Goal: Communication & Community: Answer question/provide support

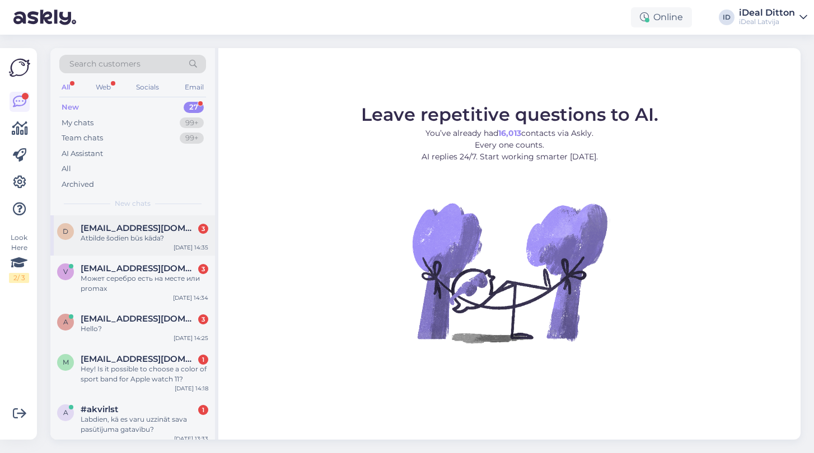
click at [129, 235] on div "Atbilde šodien būs kāda?" at bounding box center [145, 238] width 128 height 10
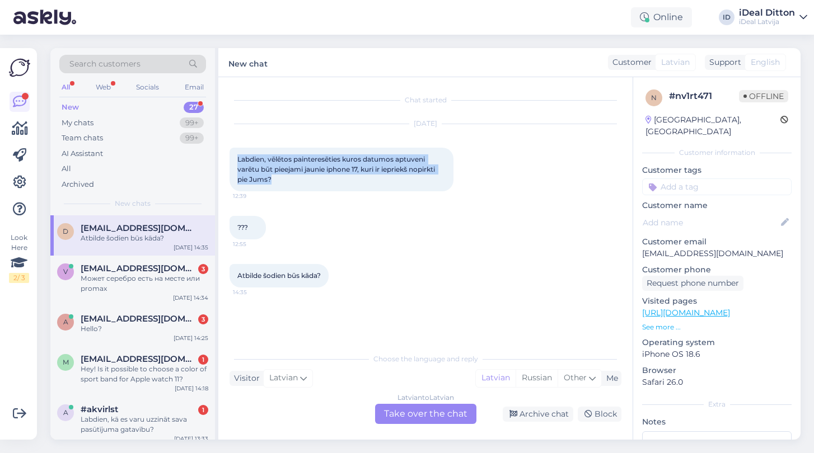
drag, startPoint x: 237, startPoint y: 157, endPoint x: 305, endPoint y: 188, distance: 74.1
copy span "Labdien, vēlētos painteresēties kuros datumos aptuveni varētu būt pieejami jaun…"
click at [421, 417] on div "Latvian to Latvian Take over the chat" at bounding box center [425, 414] width 101 height 20
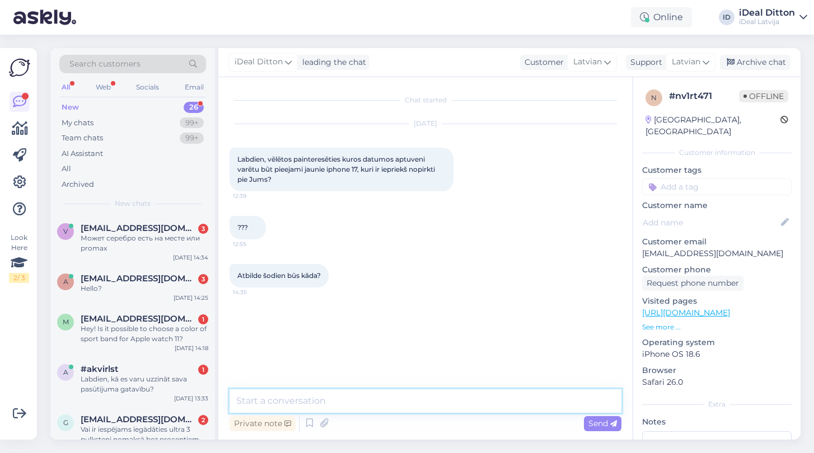
click at [345, 402] on textarea at bounding box center [426, 402] width 392 height 24
paste textarea "Labdien! Paldies par Jūsu jautājumu! Visas ierīces sākotnēji tiek izsniegtas kl…"
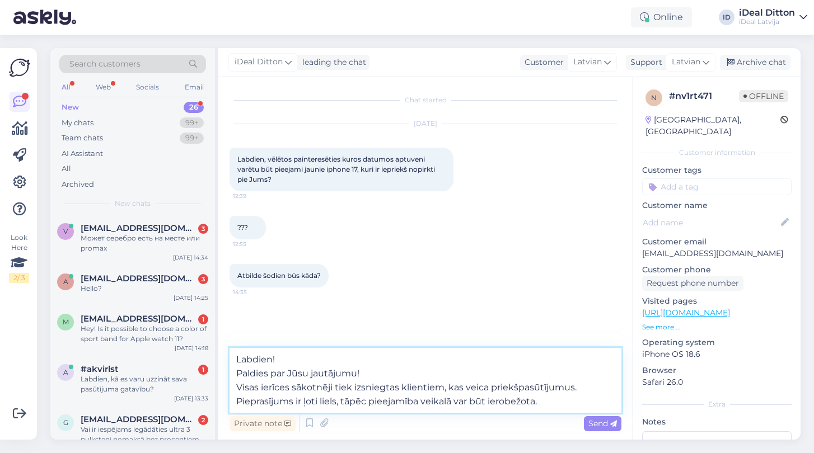
drag, startPoint x: 371, startPoint y: 370, endPoint x: 230, endPoint y: 370, distance: 141.1
click at [230, 370] on textarea "Labdien! Paldies par Jūsu jautājumu! Visas ierīces sākotnēji tiek izsniegtas kl…" at bounding box center [426, 380] width 392 height 65
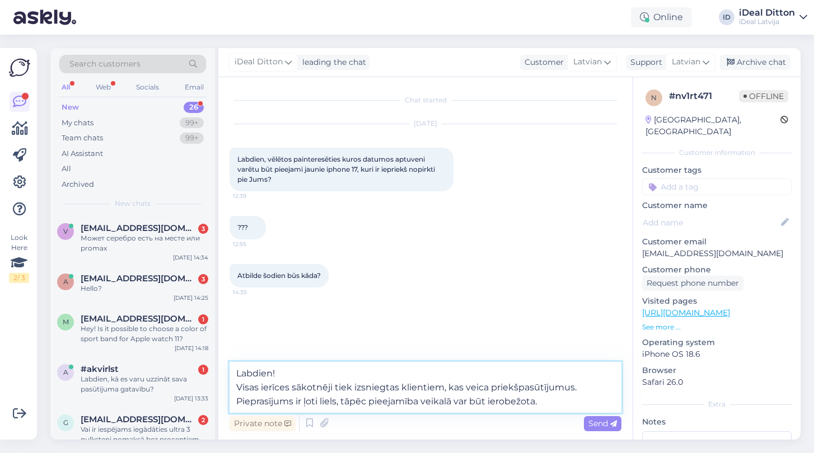
click at [237, 386] on textarea "Labdien! Visas ierīces sākotnēji tiek izsniegtas klientiem, kas veica priekšpas…" at bounding box center [426, 387] width 392 height 51
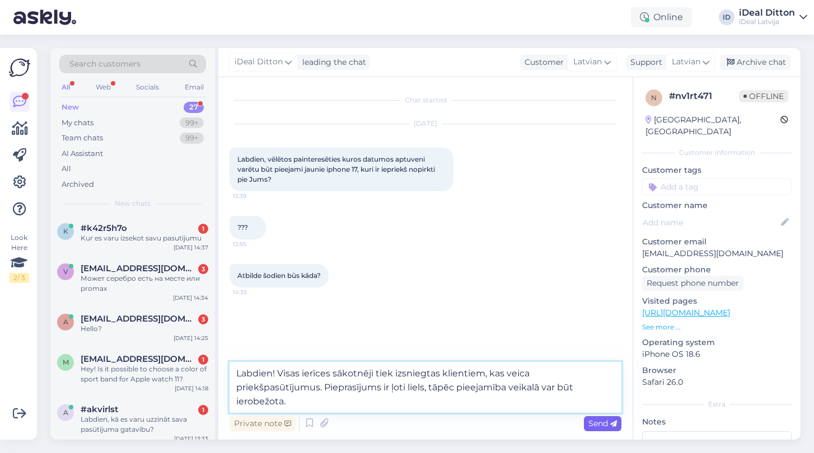
type textarea "Labdien! Visas ierīces sākotnēji tiek izsniegtas klientiem, kas veica priekšpas…"
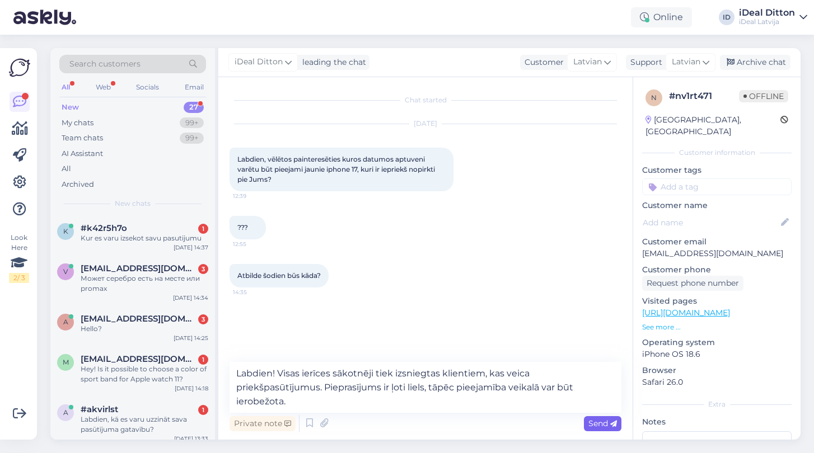
click at [596, 423] on span "Send" at bounding box center [602, 424] width 29 height 10
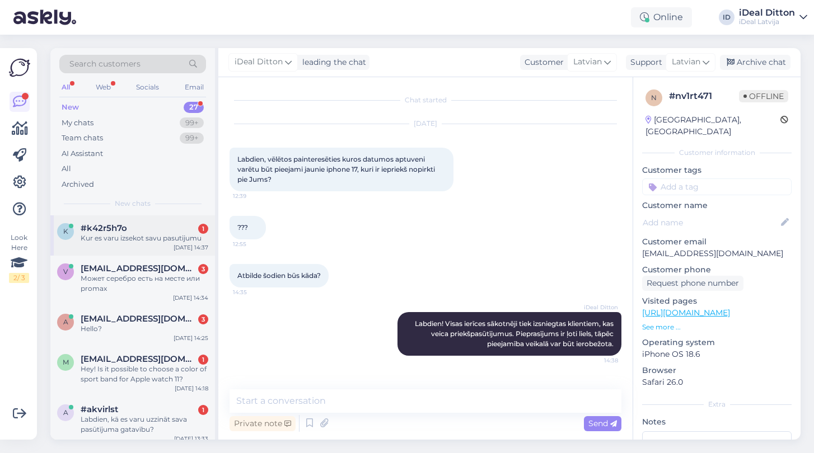
click at [99, 239] on div "Kur es varu izsekot savu pasutijumu" at bounding box center [145, 238] width 128 height 10
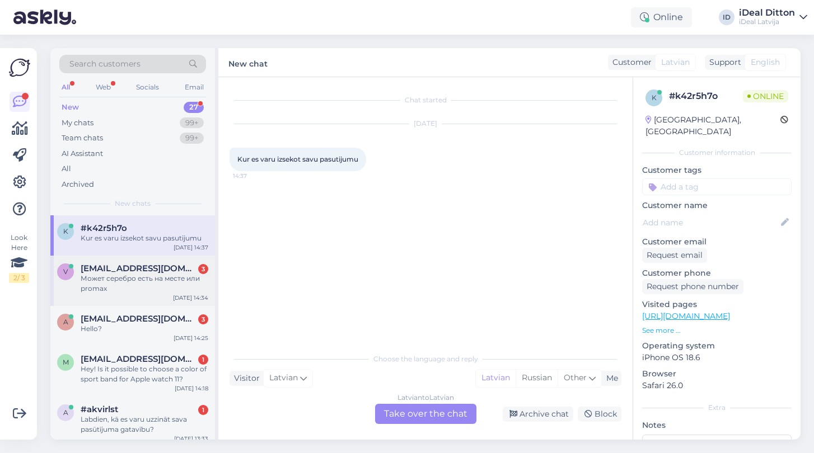
click at [118, 288] on div "Может серебро есть на месте или promax" at bounding box center [145, 284] width 128 height 20
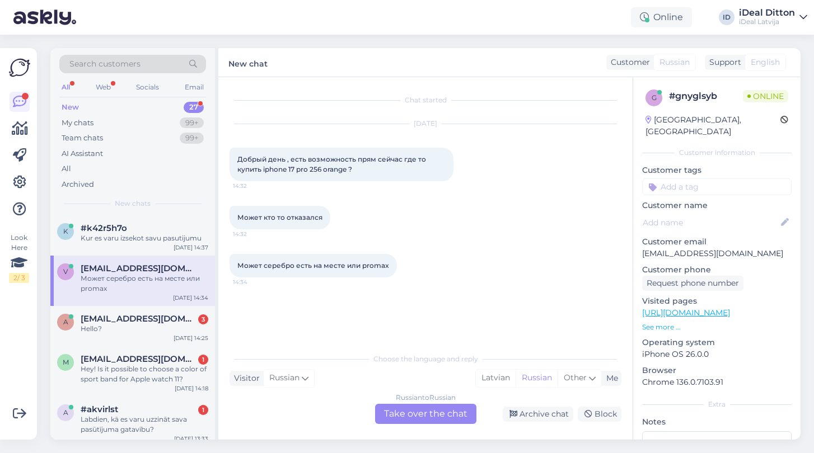
drag, startPoint x: 362, startPoint y: 172, endPoint x: 231, endPoint y: 159, distance: 132.2
click at [231, 159] on div "Добрый день , есть возможность прям сейчас где то купить iphone 17 pro 256 oran…" at bounding box center [342, 165] width 224 height 34
copy span "Добрый день , есть возможность прям сейчас где то купить iphone 17 pro 256 oran…"
click at [420, 413] on div "Russian to Russian Take over the chat" at bounding box center [425, 414] width 101 height 20
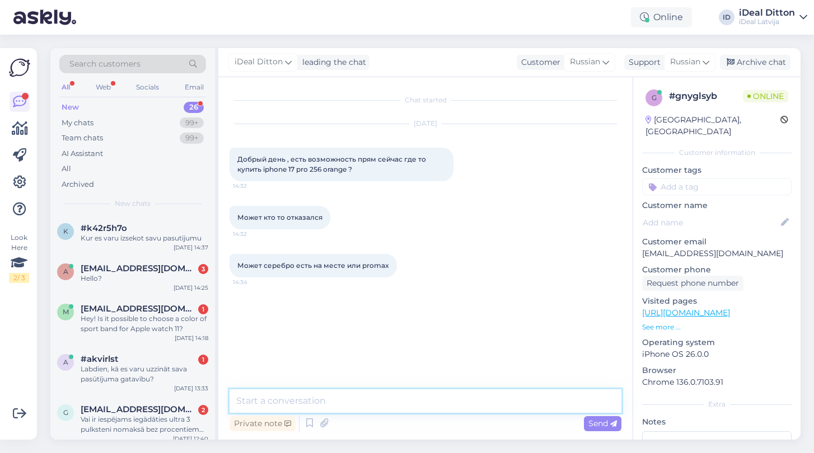
click at [354, 396] on textarea at bounding box center [426, 402] width 392 height 24
paste textarea "Добрый день! На данный момент iPhone 17 Pro 256GB в цвете Orange нет в наличии.…"
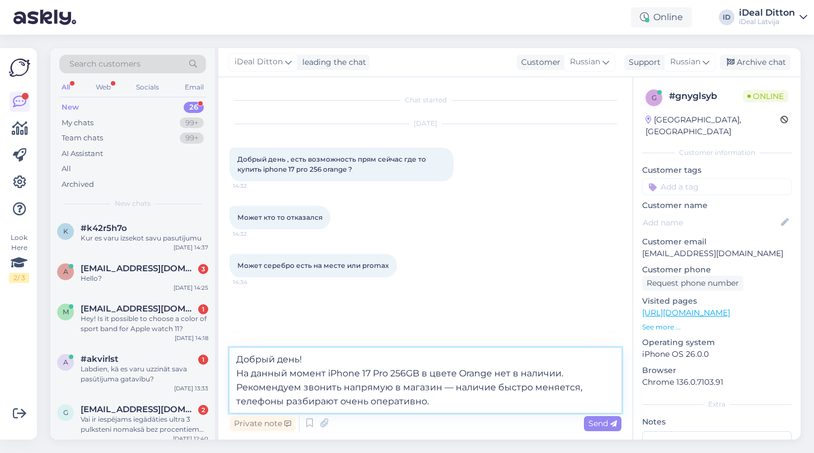
click at [240, 371] on textarea "Добрый день! На данный момент iPhone 17 Pro 256GB в цвете Orange нет в наличии.…" at bounding box center [426, 380] width 392 height 65
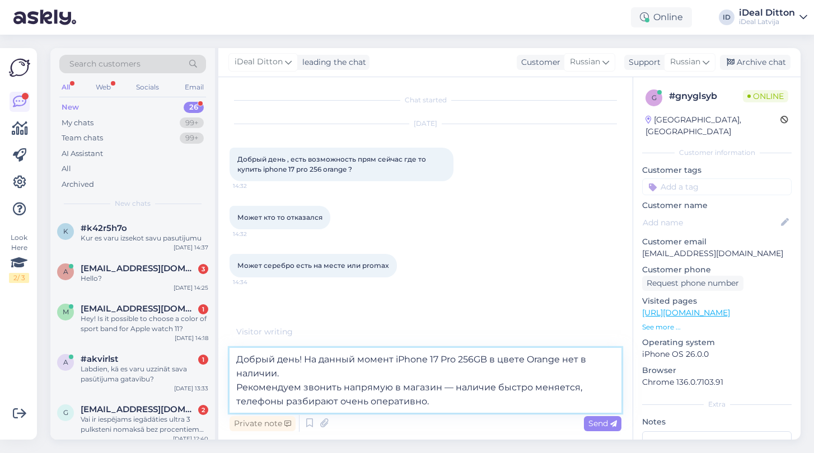
click at [237, 388] on textarea "Добрый день! На данный момент iPhone 17 Pro 256GB в цвете Orange нет в наличии.…" at bounding box center [426, 380] width 392 height 65
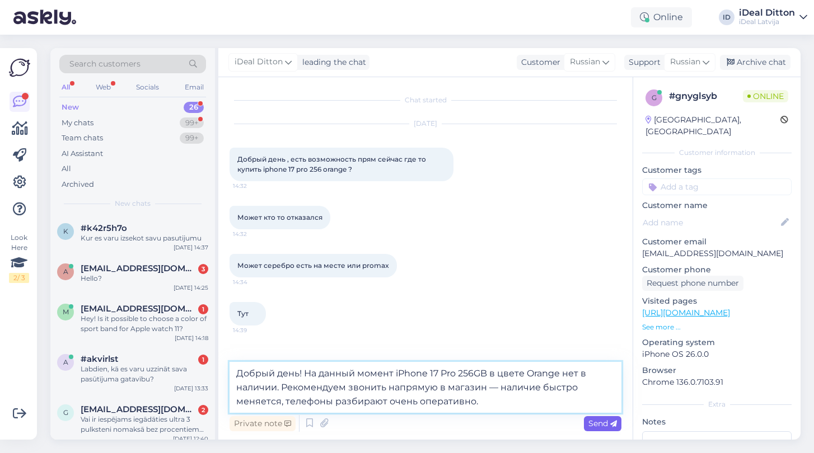
type textarea "Добрый день! На данный момент iPhone 17 Pro 256GB в цвете Orange нет в наличии.…"
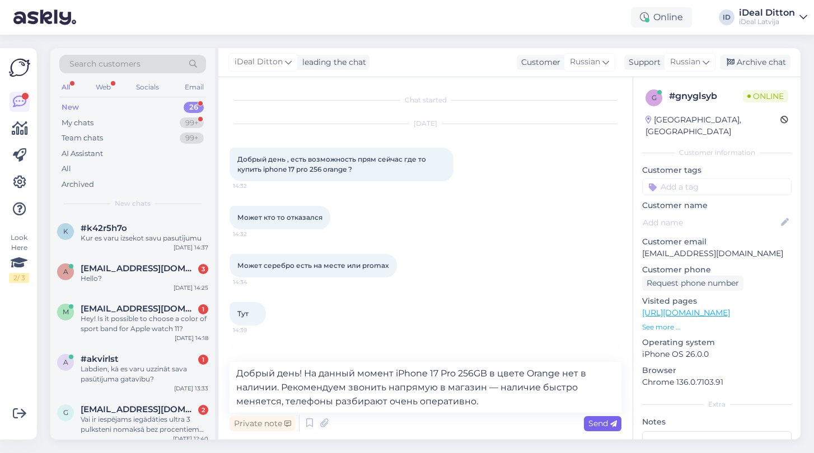
click at [603, 428] on span "Send" at bounding box center [602, 424] width 29 height 10
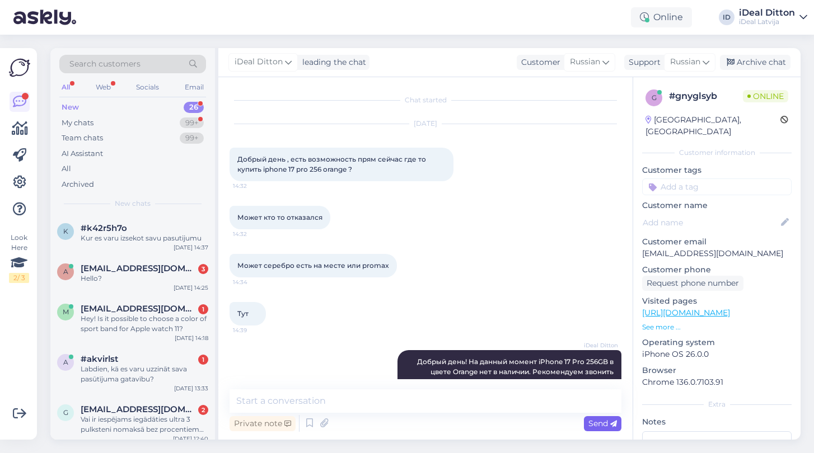
scroll to position [37, 0]
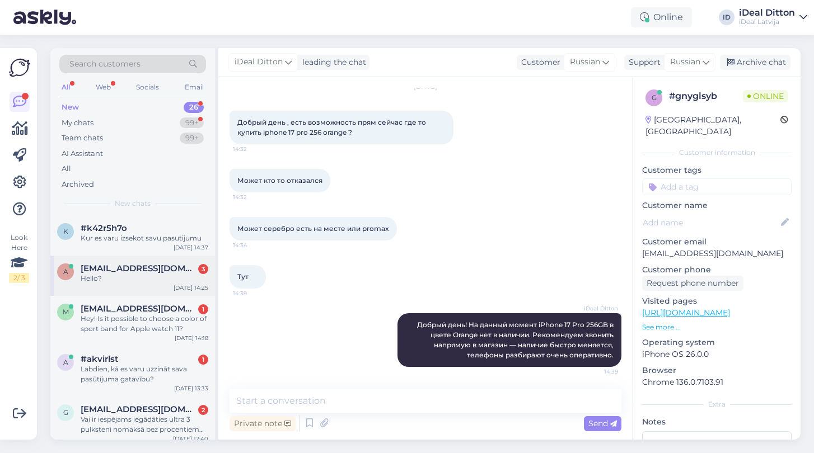
click at [189, 284] on div "[DATE] 14:25" at bounding box center [191, 288] width 35 height 8
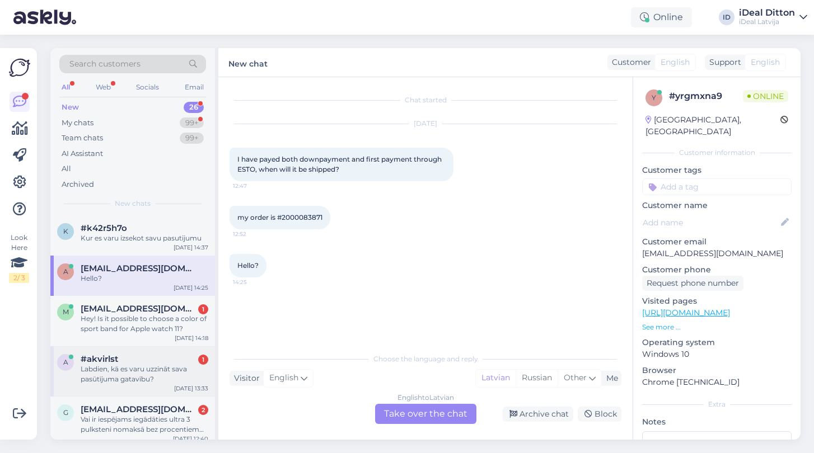
click at [153, 372] on div "Labdien, kā es varu uzzināt sava pasūtījuma gatavību?" at bounding box center [145, 374] width 128 height 20
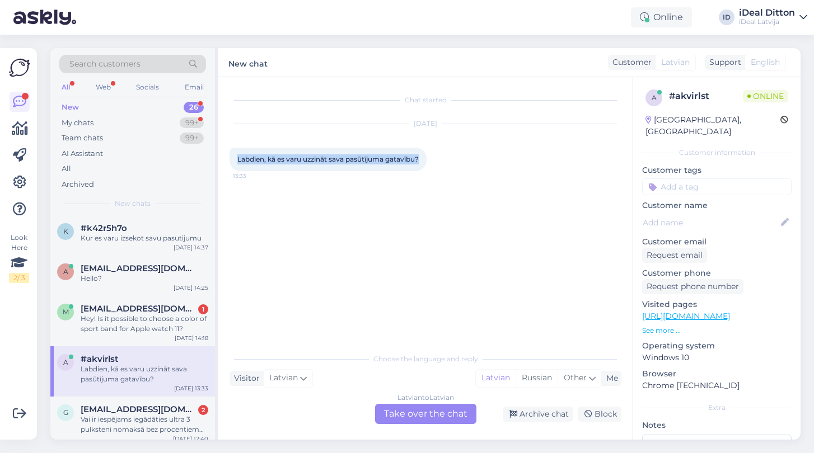
drag, startPoint x: 426, startPoint y: 158, endPoint x: 229, endPoint y: 160, distance: 196.5
click at [229, 160] on div "Chat started [DATE] Labdien, kā es varu uzzināt sava pasūtījuma gatavību? 13:33…" at bounding box center [425, 258] width 414 height 363
copy span "Labdien, kā es varu uzzināt sava pasūtījuma gatavību?"
click at [436, 415] on div "Latvian to Latvian Take over the chat" at bounding box center [425, 414] width 101 height 20
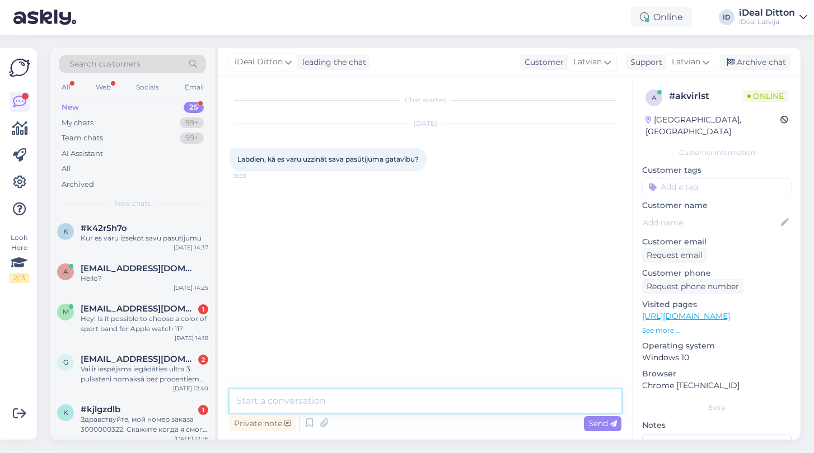
click at [372, 397] on textarea at bounding box center [426, 402] width 392 height 24
paste textarea "Labdien! Tiklīdz Jūsu pasūtījums būs gatavs, mēs Jūs informēsim ar īsziņu vai t…"
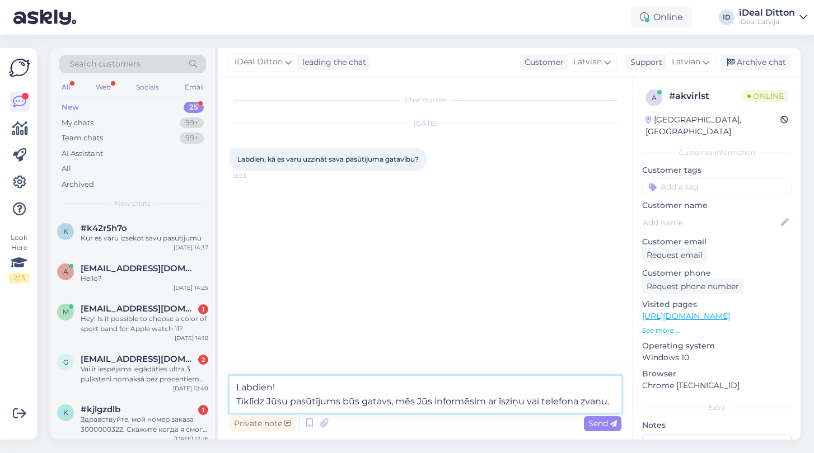
click at [236, 400] on textarea "Labdien! Tiklīdz Jūsu pasūtījums būs gatavs, mēs Jūs informēsim ar īsziņu vai t…" at bounding box center [426, 394] width 392 height 37
type textarea "Labdien!Tiklīdz Jūsu pasūtījums būs gatavs, mēs Jūs informēsim ar īsziņu vai te…"
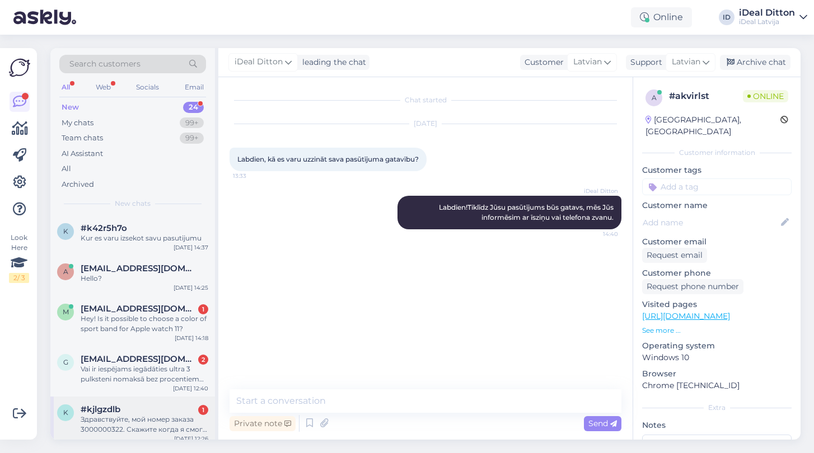
click at [127, 420] on div "Здравствуйте, мой номер заказа 3000000322. Скажите когда я смогу получить телеф…" at bounding box center [145, 425] width 128 height 20
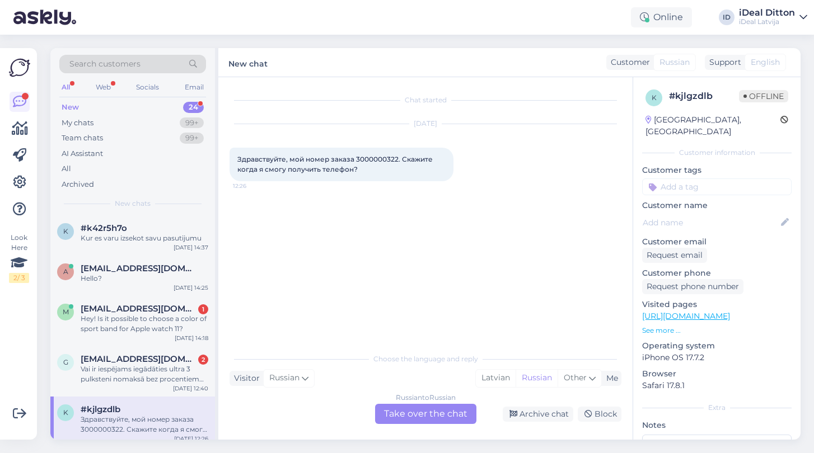
drag, startPoint x: 360, startPoint y: 170, endPoint x: 232, endPoint y: 152, distance: 129.5
click at [232, 152] on div "Здравствуйте, мой номер заказа 3000000322. Скажите когда я смогу получить телеф…" at bounding box center [342, 165] width 224 height 34
copy span "Здравствуйте, мой номер заказа 3000000322. Скажите когда я смогу получить телеф…"
click at [423, 420] on div "Russian to Russian Take over the chat" at bounding box center [425, 414] width 101 height 20
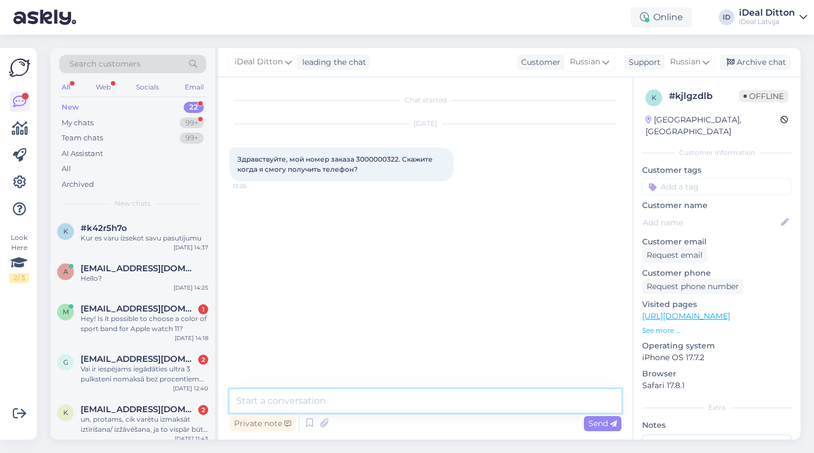
click at [338, 411] on textarea at bounding box center [426, 402] width 392 height 24
paste textarea "Здравствуйте! Благодарим за обращение. Как только Ваш заказ №3000000322 будет г…"
type textarea "Здравствуйте! Благодарим за обращение. Как только Ваш заказ №3000000322 будет г…"
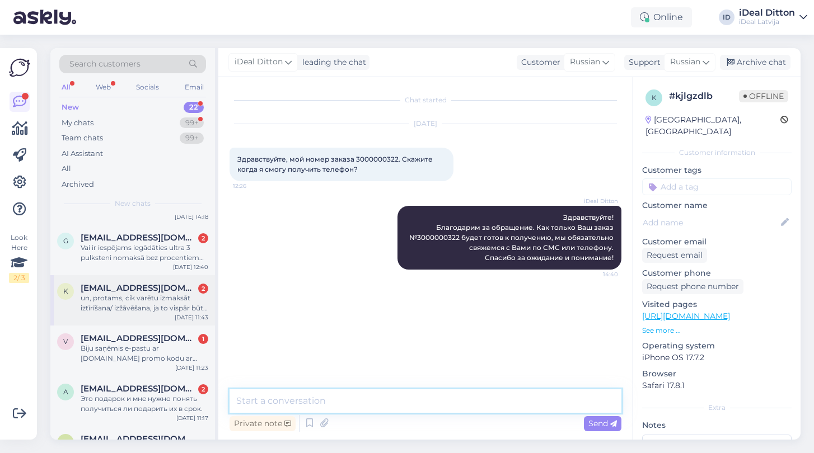
scroll to position [142, 0]
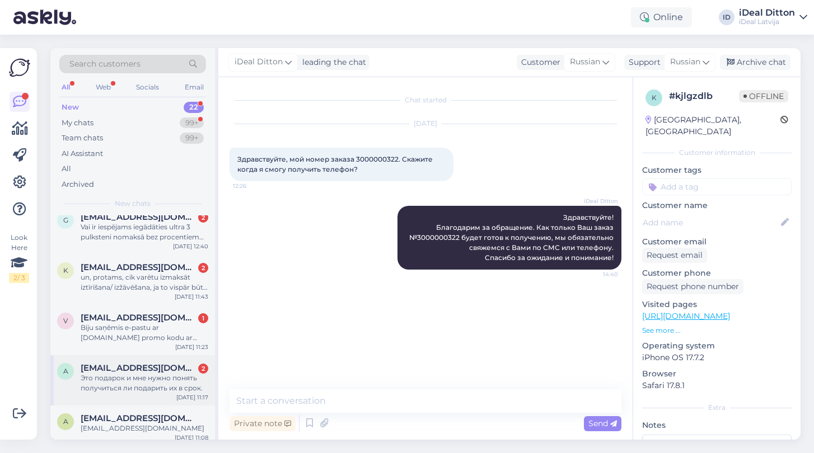
click at [130, 392] on div "a [EMAIL_ADDRESS][DOMAIN_NAME] 2 Это подарок и мне нужно понять получиться ли п…" at bounding box center [132, 381] width 165 height 50
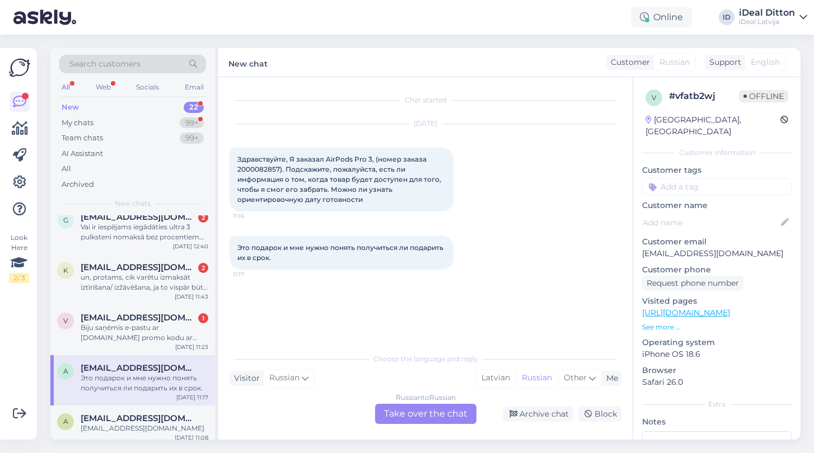
scroll to position [0, 0]
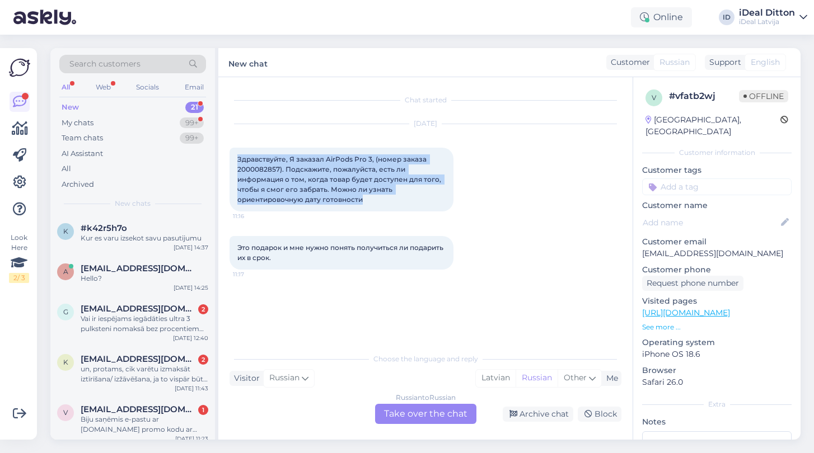
drag, startPoint x: 237, startPoint y: 157, endPoint x: 406, endPoint y: 200, distance: 174.6
click at [406, 200] on div "Здравствуйте, Я заказал AirPods Pro 3, (номер заказа 2000082857). Подскажите, п…" at bounding box center [342, 180] width 224 height 64
copy span "Здравствуйте, Я заказал AirPods Pro 3, (номер заказа 2000082857). Подскажите, п…"
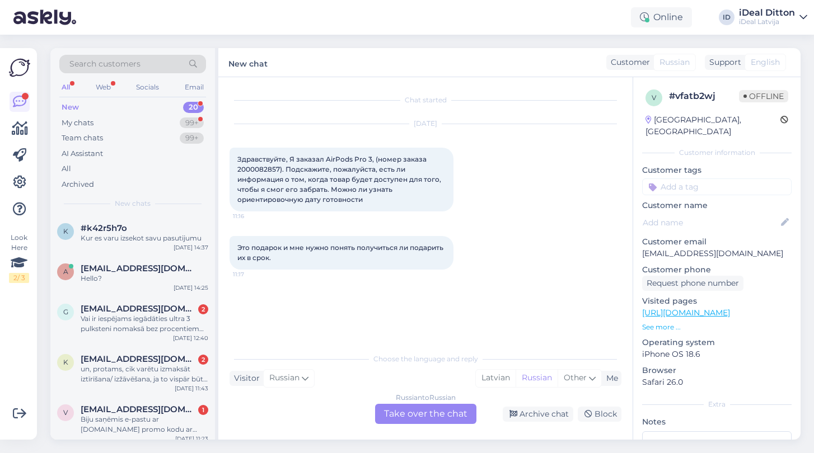
click at [455, 420] on div "Russian to Russian Take over the chat" at bounding box center [425, 414] width 101 height 20
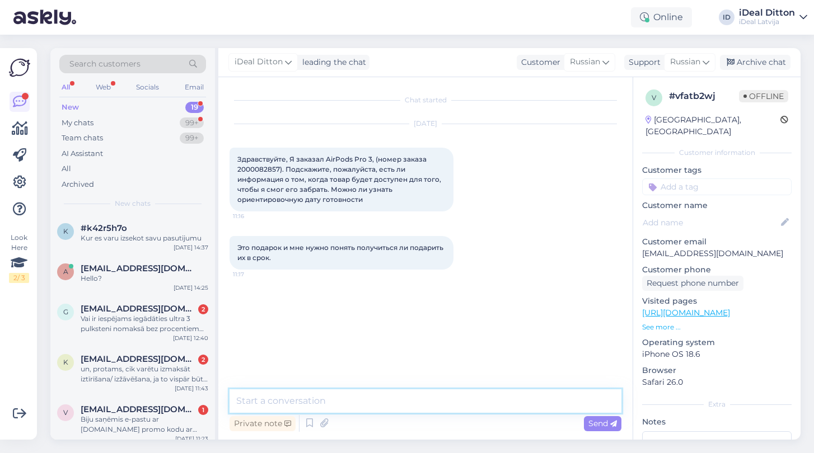
click at [358, 393] on textarea at bounding box center [426, 402] width 392 height 24
paste textarea "Здравствуйте! Спасибо за Ваш заказ №2000082857. На данный момент точной даты го…"
type textarea "Здравствуйте! Спасибо за Ваш заказ №2000082857. На данный момент точной даты го…"
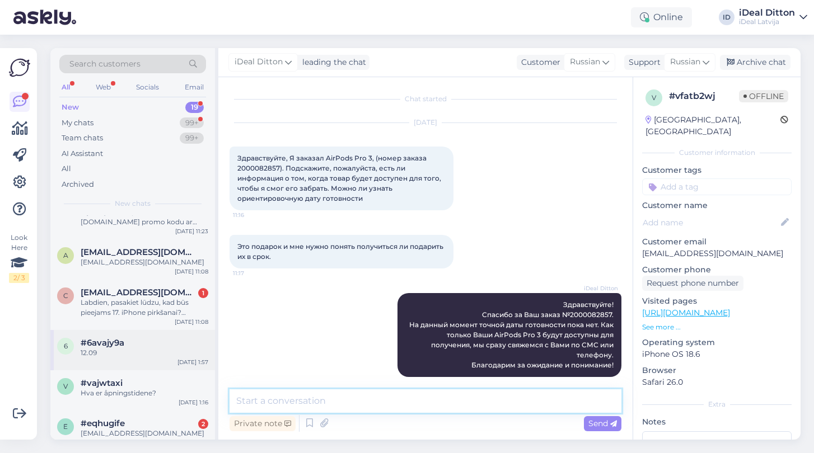
scroll to position [209, 0]
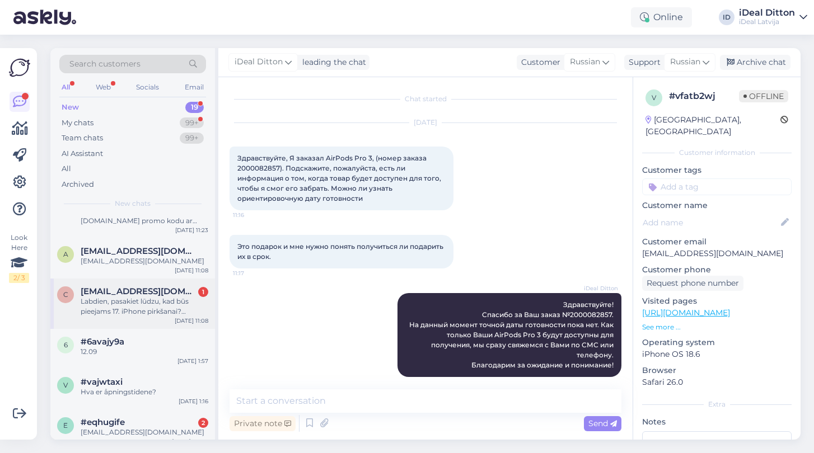
click at [133, 319] on div "c [EMAIL_ADDRESS][DOMAIN_NAME] 1 Labdien, pasakiet lūdzu, kad būs pieejams 17. …" at bounding box center [132, 304] width 165 height 50
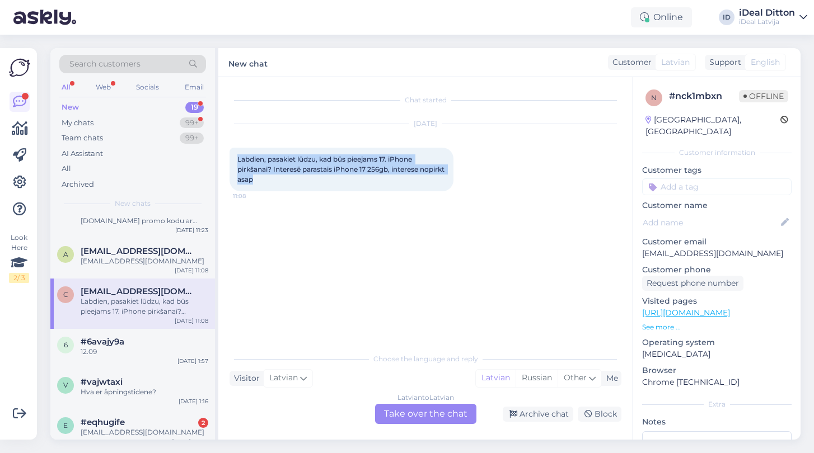
drag, startPoint x: 237, startPoint y: 156, endPoint x: 312, endPoint y: 192, distance: 83.4
click at [312, 192] on div "[DATE] Labdien, pasakiet lūdzu, kad būs pieejams 17. iPhone pirkšanai? Interesē…" at bounding box center [426, 158] width 392 height 92
copy span "Labdien, pasakiet lūdzu, kad būs pieejams 17. iPhone pirkšanai? Interesē parast…"
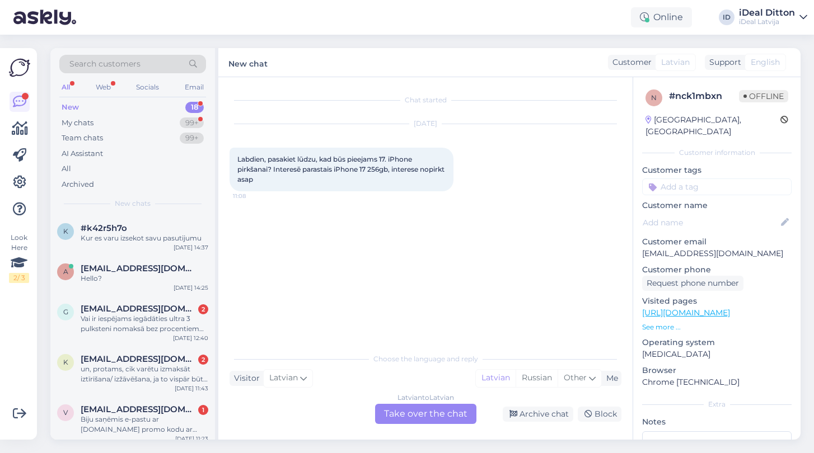
click at [446, 405] on div "Latvian to Latvian Take over the chat" at bounding box center [425, 414] width 101 height 20
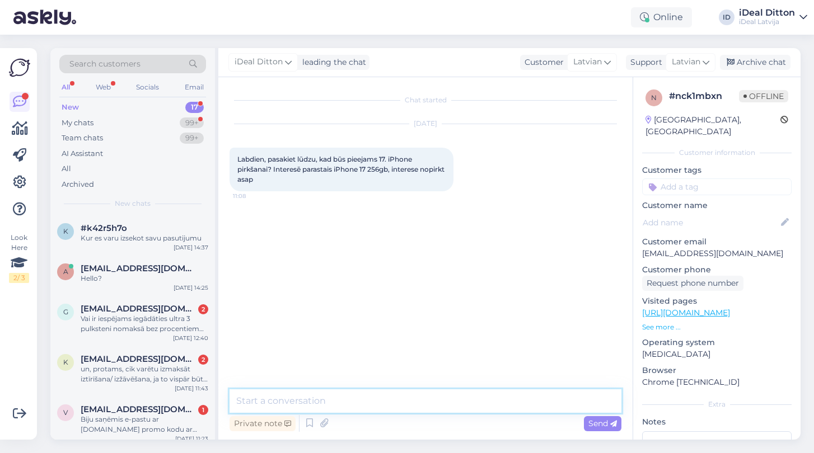
click at [329, 409] on textarea at bounding box center [426, 402] width 392 height 24
paste textarea "Labdien! Paldies par interesi! Šobrīd iPhone 17 256GB (parastais modelis) vēl n…"
type textarea "Labdien! Paldies par interesi! Šobrīd iPhone 17 256GB (parastais modelis) vēl n…"
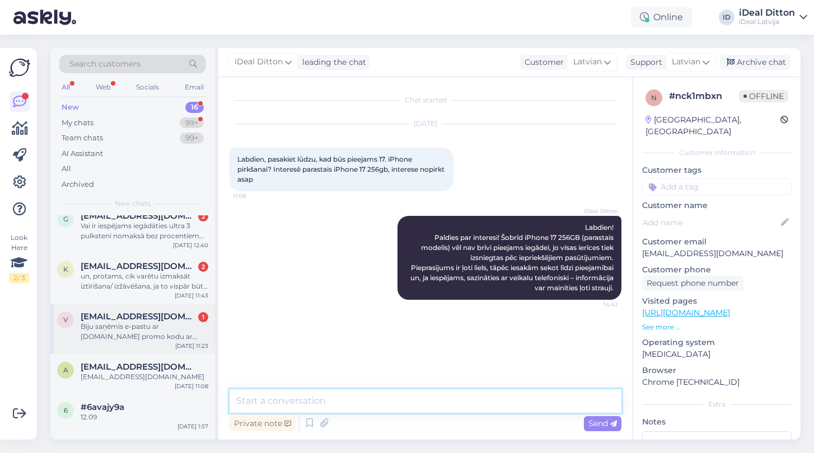
scroll to position [94, 0]
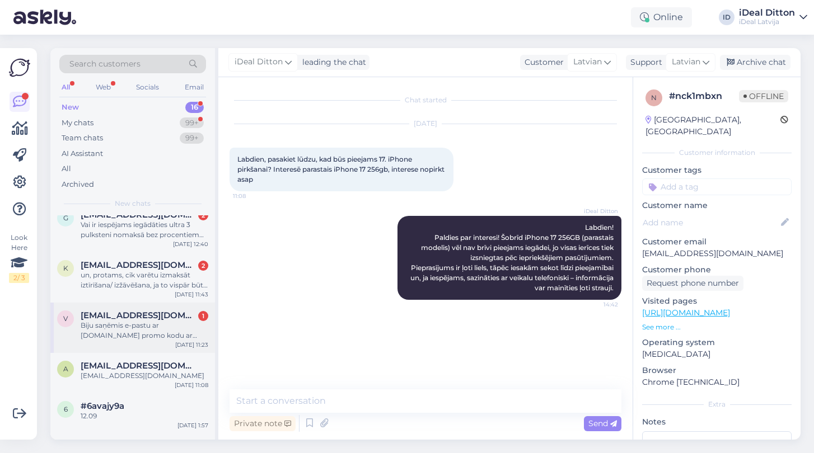
click at [110, 328] on div "Biju saņēmis e-pastu ar [DOMAIN_NAME] promo kodu ar -50% atlaidi aizsargstiklie…" at bounding box center [145, 331] width 128 height 20
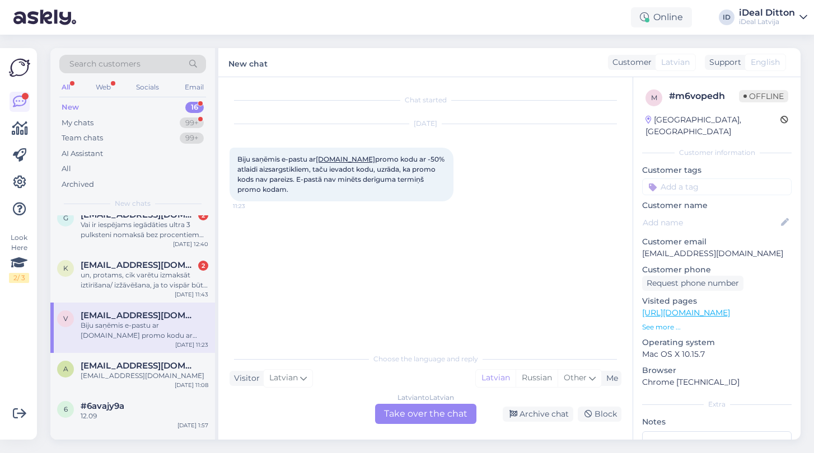
drag, startPoint x: 238, startPoint y: 159, endPoint x: 273, endPoint y: 197, distance: 51.1
click at [273, 197] on div "Biju saņēmis e-pastu ar [DOMAIN_NAME] promo kodu ar -50% atlaidi aizsargstiklie…" at bounding box center [342, 175] width 224 height 54
copy span "Biju saņēmis e-pastu ar [DOMAIN_NAME] promo kodu ar -50% atlaidi aizsargstiklie…"
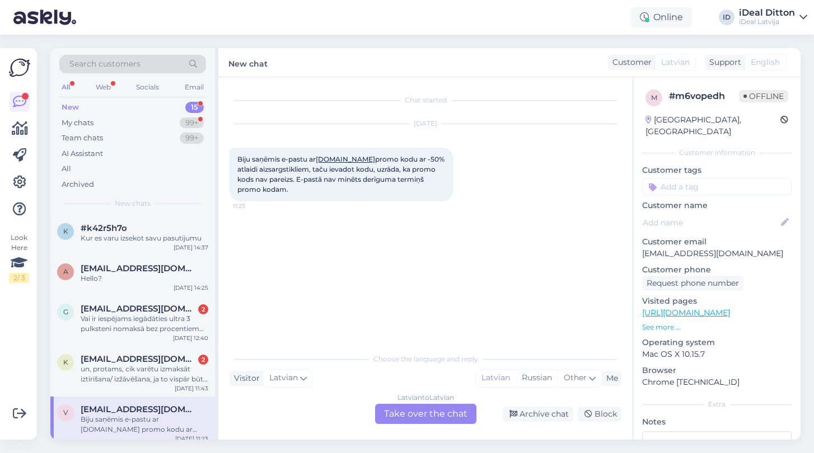
click at [251, 260] on div "Chat started [DATE] Biju saņēmis e-pastu ar [DOMAIN_NAME] promo kodu ar -50% at…" at bounding box center [431, 212] width 402 height 249
click at [444, 412] on div "Latvian to Latvian Take over the chat" at bounding box center [425, 414] width 101 height 20
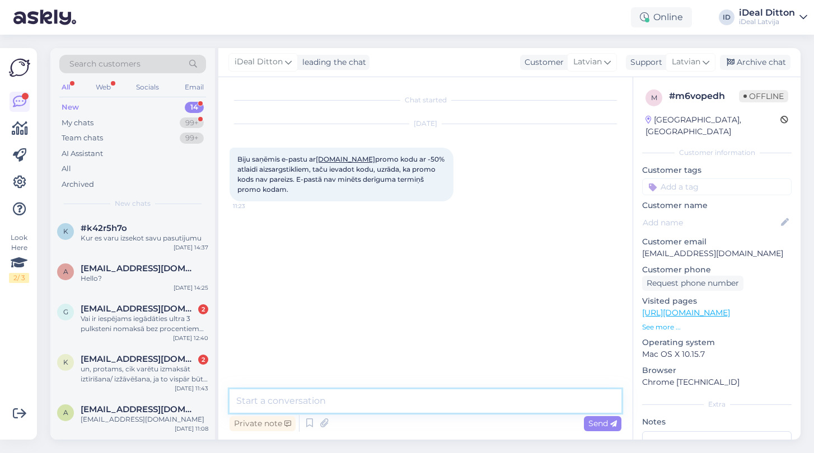
click at [354, 403] on textarea at bounding box center [426, 402] width 392 height 24
paste textarea "Labdien! Paldies par ziņu! Diemžēl šeit mēs šādus tehniskus jautājumus ar promo…"
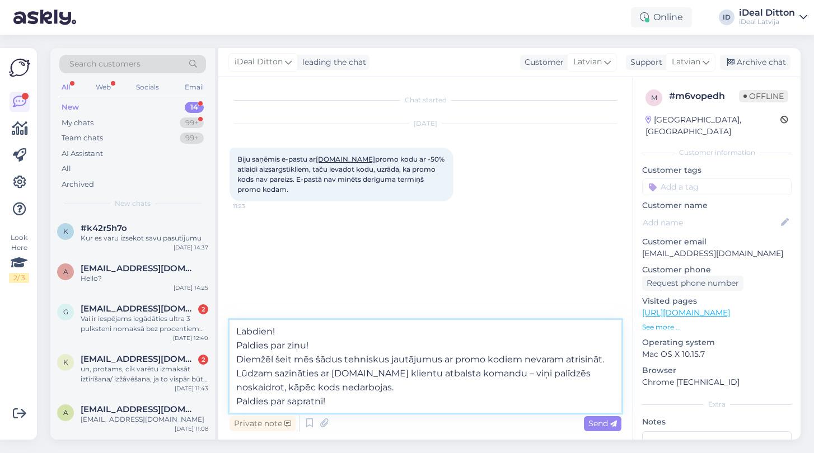
drag, startPoint x: 334, startPoint y: 371, endPoint x: 368, endPoint y: 371, distance: 33.6
click at [368, 371] on textarea "Labdien! Paldies par ziņu! Diemžēl šeit mēs šādus tehniskus jautājumus ar promo…" at bounding box center [426, 366] width 392 height 93
click at [451, 375] on textarea "Labdien! Paldies par ziņu! Diemžēl šeit mēs šādus tehniskus jautājumus ar promo…" at bounding box center [426, 366] width 392 height 93
paste textarea "[EMAIL_ADDRESS][DOMAIN_NAME]"
click at [427, 403] on textarea "Labdien! Paldies par ziņu! Diemžēl šeit mēs šādus tehniskus jautājumus ar promo…" at bounding box center [426, 366] width 392 height 93
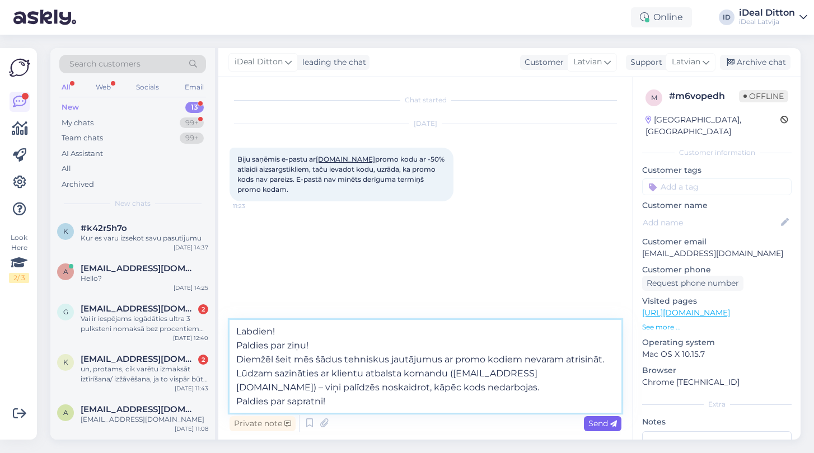
type textarea "Labdien! Paldies par ziņu! Diemžēl šeit mēs šādus tehniskus jautājumus ar promo…"
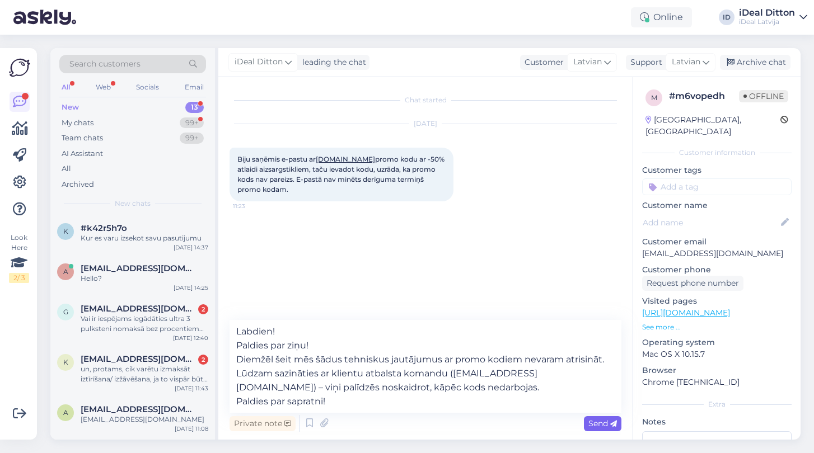
click at [611, 421] on icon at bounding box center [613, 424] width 7 height 7
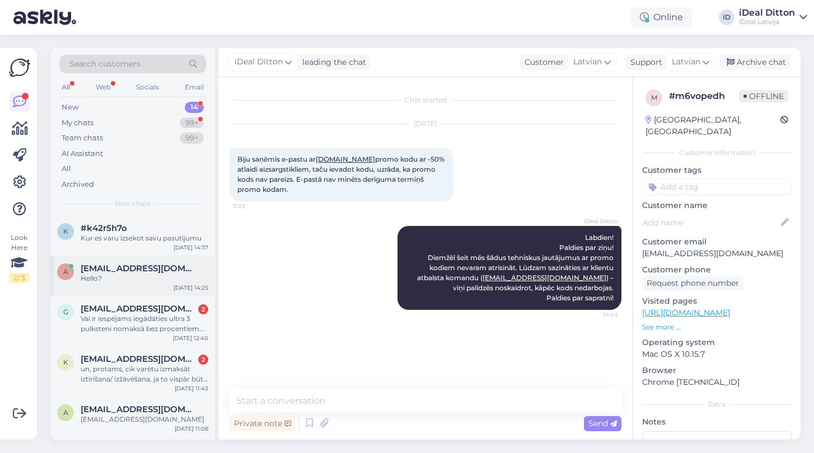
scroll to position [53, 0]
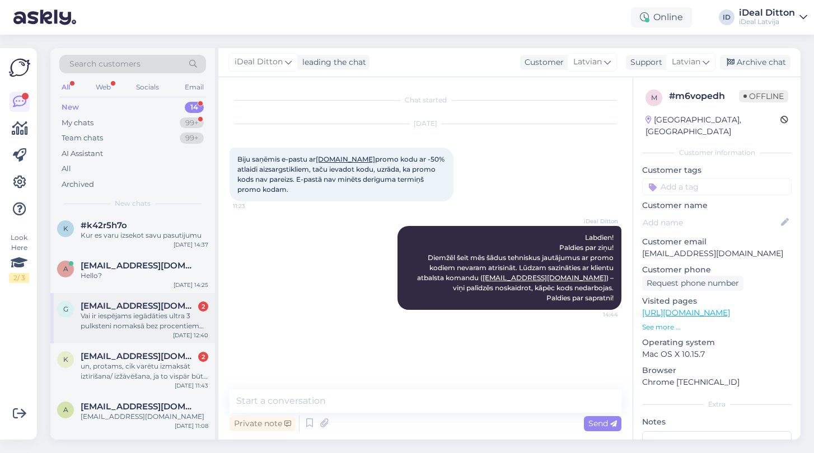
click at [148, 327] on div "Vai ir iespējams iegādāties ultra 3 pulksteni nomaksā bez procentiem šobrīd" at bounding box center [145, 321] width 128 height 20
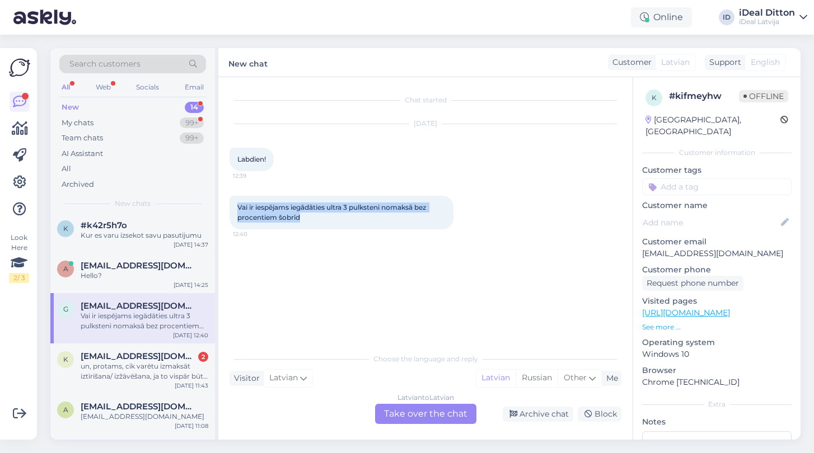
drag, startPoint x: 239, startPoint y: 204, endPoint x: 314, endPoint y: 221, distance: 76.8
copy span "Vai ir iespējams iegādāties ultra 3 pulksteni nomaksā bez procentiem šobrīd"
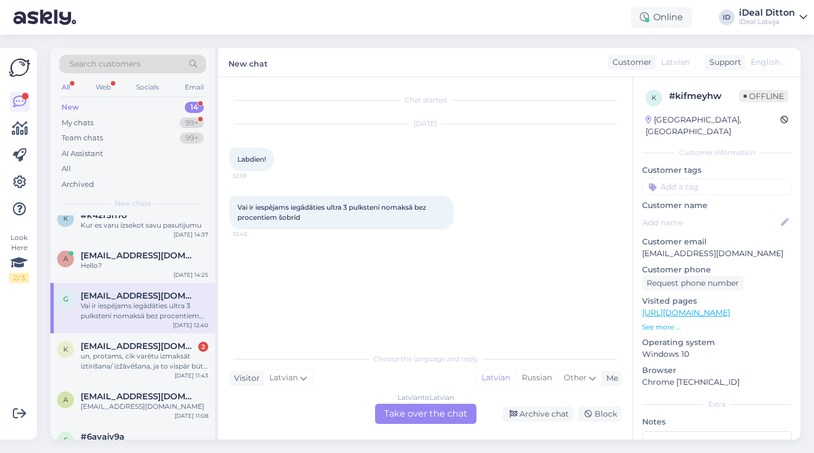
click at [413, 410] on div "Latvian to Latvian Take over the chat" at bounding box center [425, 414] width 101 height 20
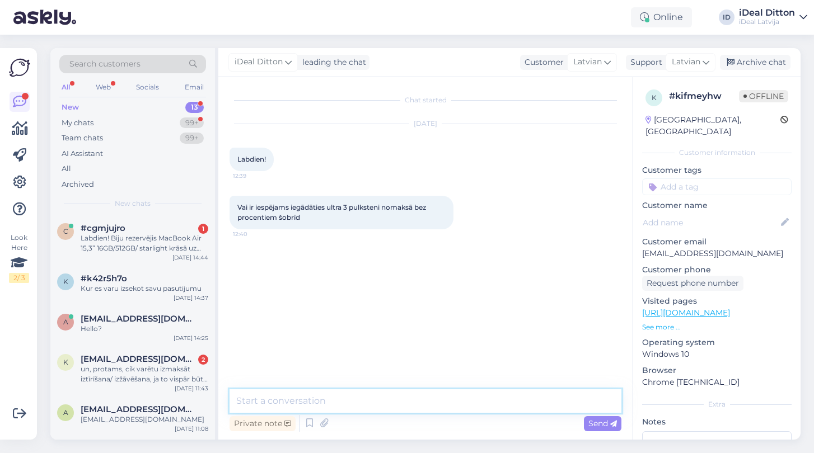
click at [332, 394] on textarea at bounding box center [426, 402] width 392 height 24
paste textarea "Labdien! Šobrīd Apple Watch Ultra 3 nav pieejams līzingā, taču ir iespēja sadal…"
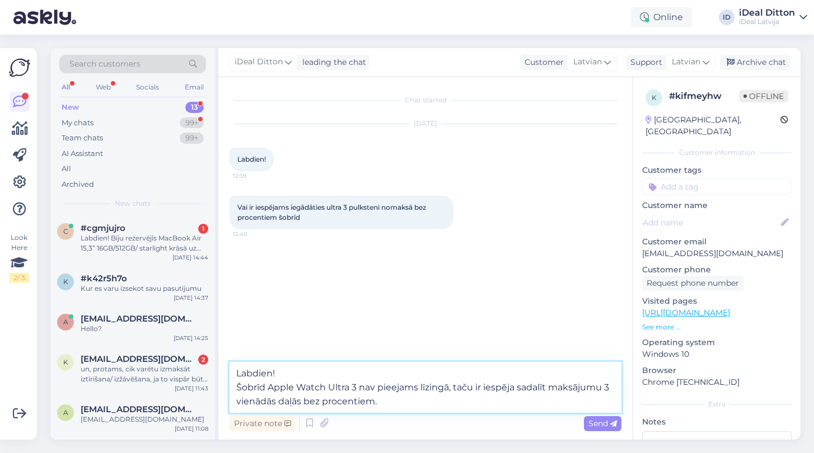
click at [422, 386] on textarea "Labdien! Šobrīd Apple Watch Ultra 3 nav pieejams līzingā, taču ir iespēja sadal…" at bounding box center [426, 387] width 392 height 51
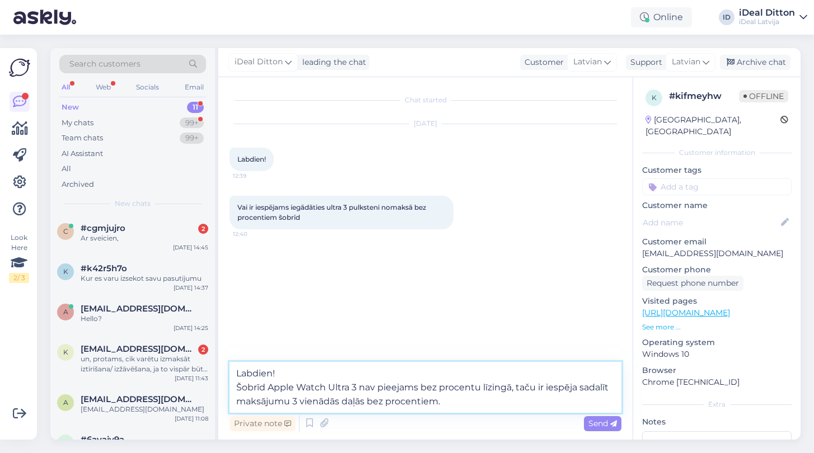
click at [474, 402] on textarea "Labdien! Šobrīd Apple Watch Ultra 3 nav pieejams bez procentu līzingā, taču ir …" at bounding box center [426, 387] width 392 height 51
type textarea "Labdien! Šobrīd Apple Watch Ultra 3 nav pieejams bez procentu līzingā, taču ir …"
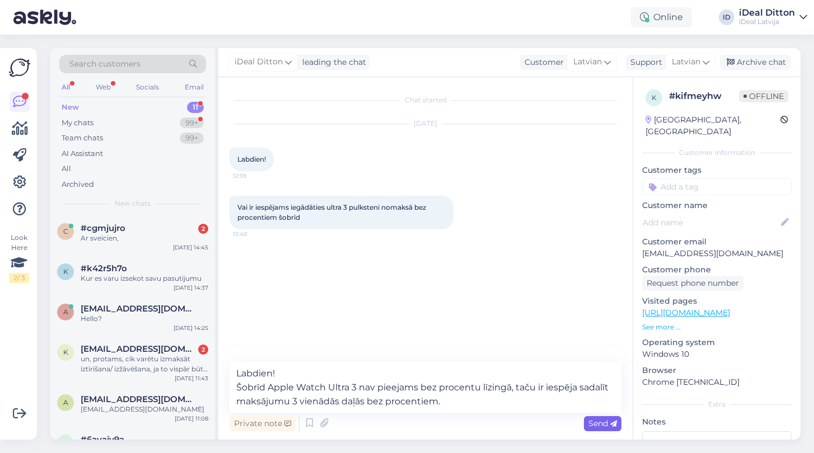
click at [606, 425] on span "Send" at bounding box center [602, 424] width 29 height 10
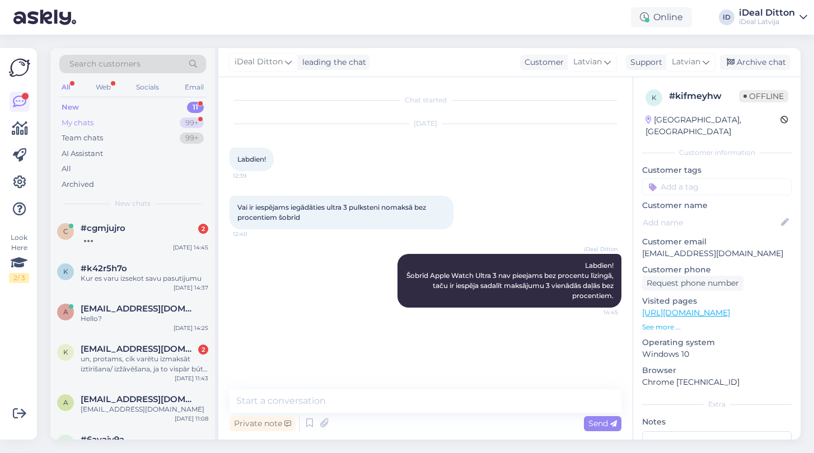
click at [85, 119] on div "My chats" at bounding box center [78, 123] width 32 height 11
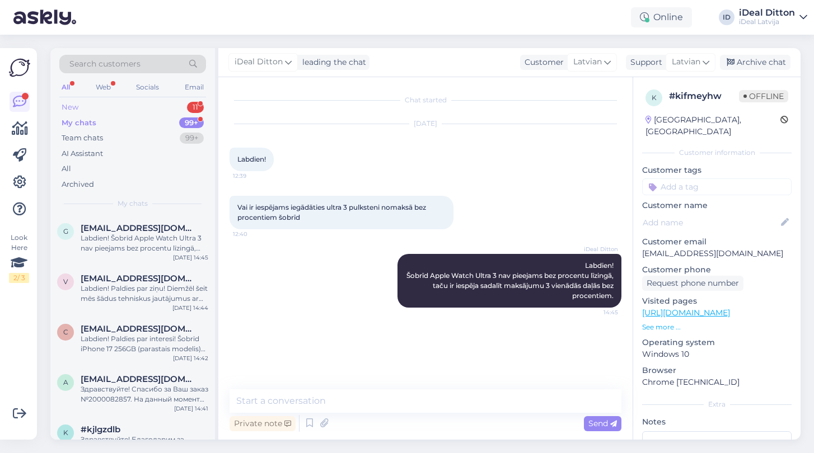
click at [70, 103] on div "New" at bounding box center [70, 107] width 17 height 11
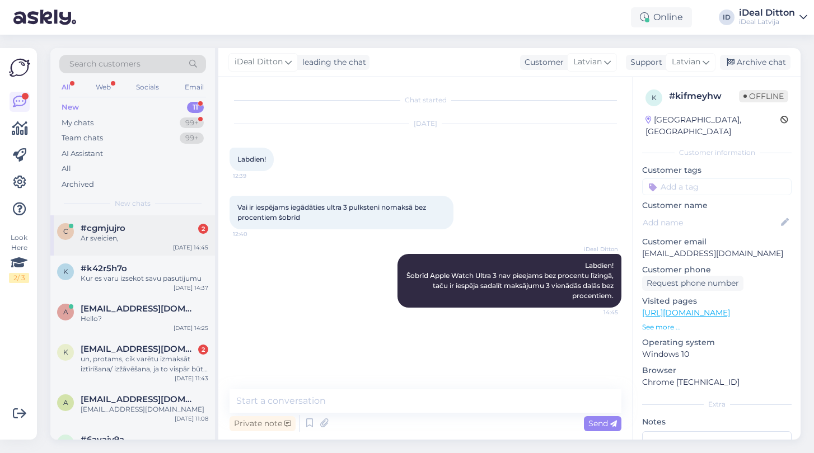
click at [146, 233] on div "Ar sveicien," at bounding box center [145, 238] width 128 height 10
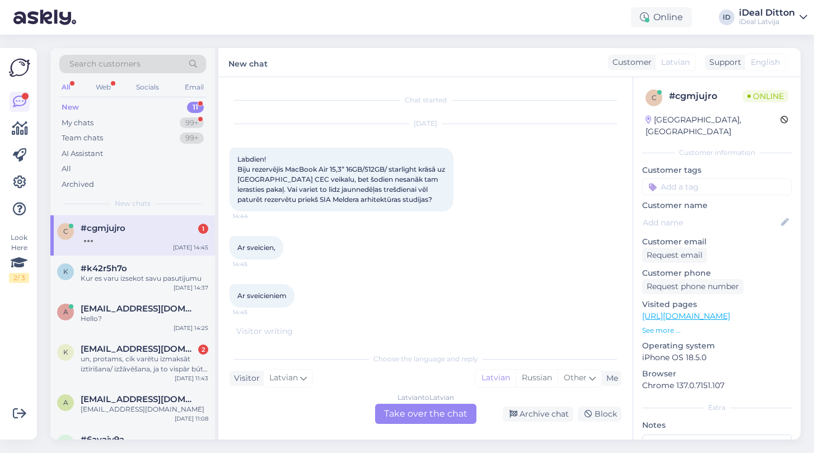
click at [425, 412] on div "Latvian to Latvian Take over the chat" at bounding box center [425, 414] width 101 height 20
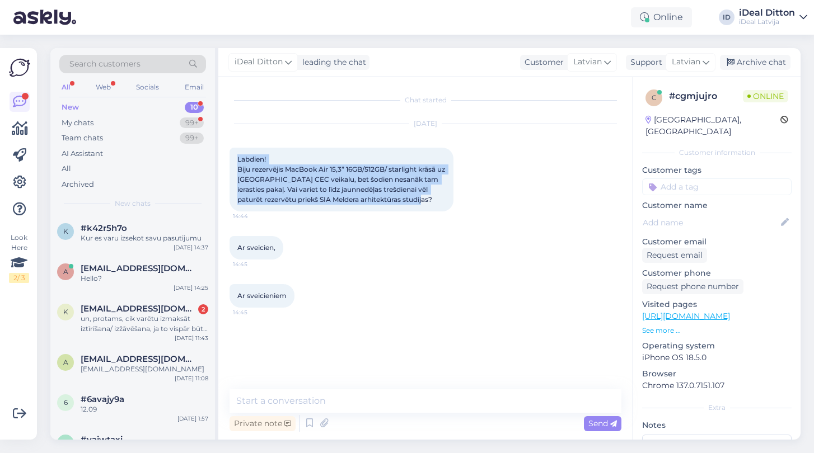
drag, startPoint x: 239, startPoint y: 158, endPoint x: 468, endPoint y: 198, distance: 232.3
click at [468, 198] on div "[DATE] Labdien! Biju rezervējis MacBook Air 15,3” 16GB/512GB/ starlight krāsā u…" at bounding box center [426, 168] width 392 height 112
copy span "Labdien! Biju rezervējis MacBook Air 15,3” 16GB/512GB/ starlight krāsā uz [GEOG…"
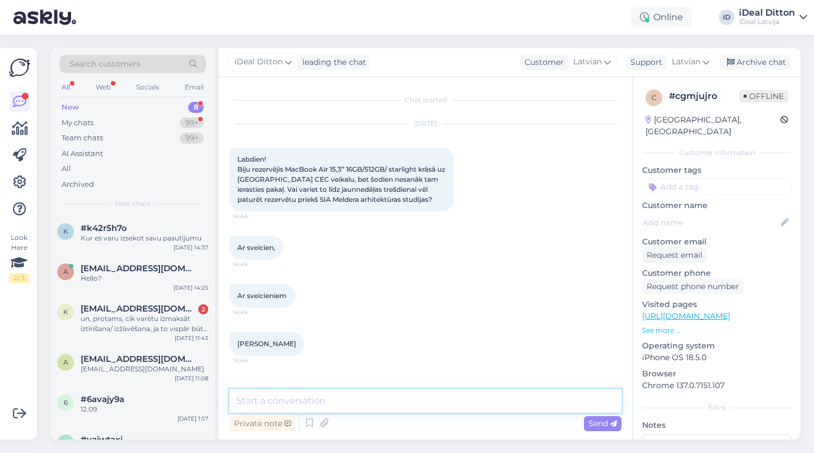
click at [304, 401] on textarea at bounding box center [426, 402] width 392 height 24
paste textarea "Labdien! Lai precīzi norezervētu MacBook Air 15,3” Jūsu vārdā līdz nākamās nedē…"
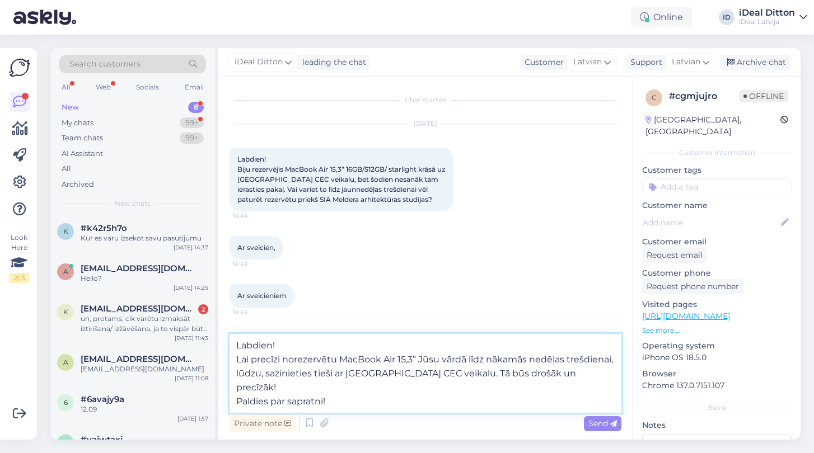
click at [507, 374] on textarea "Labdien! Lai precīzi norezervētu MacBook Air 15,3” Jūsu vārdā līdz nākamās nedē…" at bounding box center [426, 373] width 392 height 79
click at [469, 374] on textarea "Labdien! Lai precīzi norezervētu MacBook Air 15,3” Jūsu vārdā līdz nākamās nedē…" at bounding box center [426, 373] width 392 height 79
type textarea "Labdien! Lai precīzi norezervētu MacBook Air 15,3” Jūsu vārdā līdz nākamās nedē…"
click at [507, 390] on textarea "Labdien! Lai precīzi norezervētu MacBook Air 15,3” Jūsu vārdā līdz nākamās nedē…" at bounding box center [426, 373] width 392 height 79
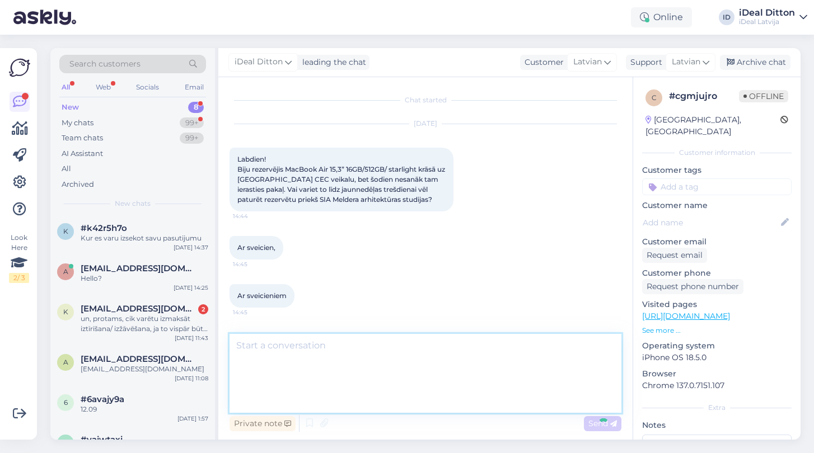
scroll to position [77, 0]
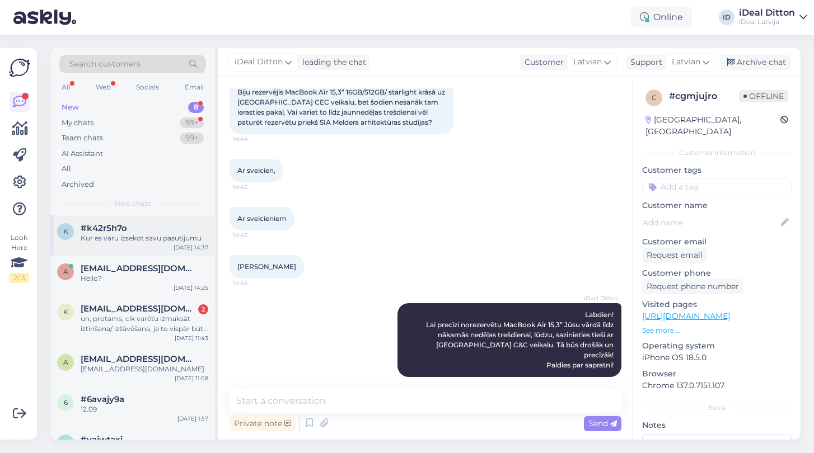
click at [147, 237] on div "Kur es varu izsekot savu pasutijumu" at bounding box center [145, 238] width 128 height 10
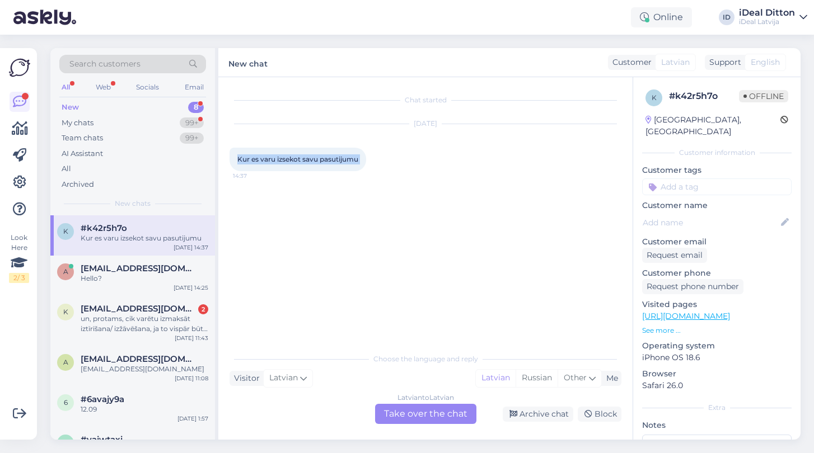
drag, startPoint x: 239, startPoint y: 156, endPoint x: 371, endPoint y: 167, distance: 132.6
copy div "Kur es varu izsekot savu pasutijumu 14:37"
click at [419, 415] on div "Latvian to Latvian Take over the chat" at bounding box center [425, 414] width 101 height 20
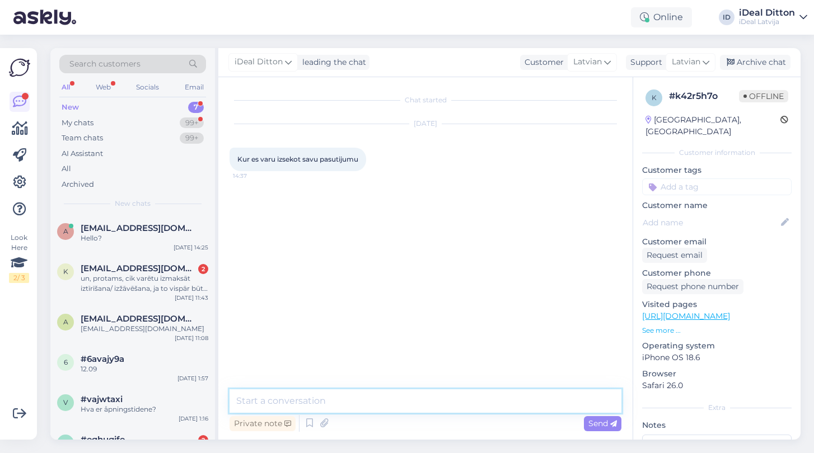
click at [368, 403] on textarea at bounding box center [426, 402] width 392 height 24
paste textarea "Labdien! Diemžēl pašlaik nav iespējas tiešsaistē izsekot pasūtījumam. Ja ir jau…"
type textarea "Labdien! Diemžēl pašlaik nav iespējas tiešsaistē izsekot pasūtījumam. Ja ir jau…"
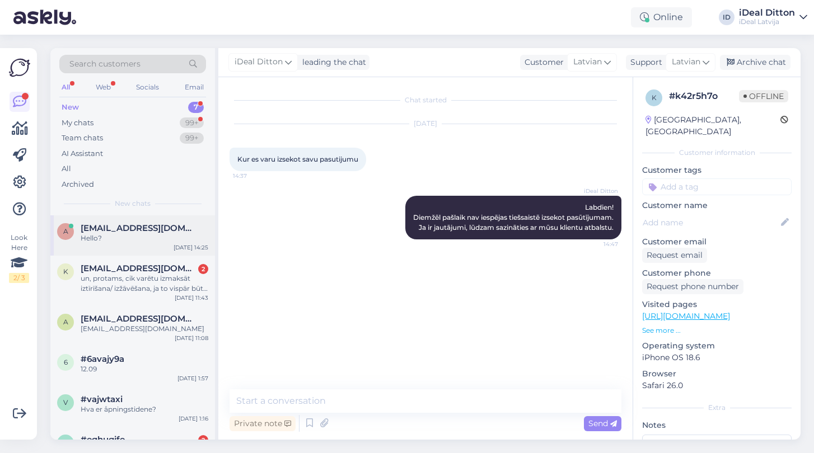
click at [141, 245] on div "a [EMAIL_ADDRESS][DOMAIN_NAME] Hello? [DATE] 14:25" at bounding box center [132, 236] width 165 height 40
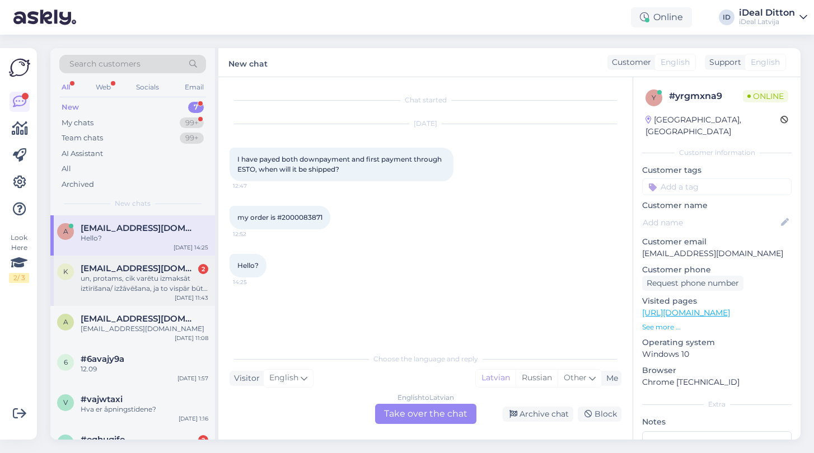
click at [124, 280] on div "un, protams, cik varētu izmaksāt iztīrīšana/ izžāvēšana, ja to vispār būtu vērt…" at bounding box center [145, 284] width 128 height 20
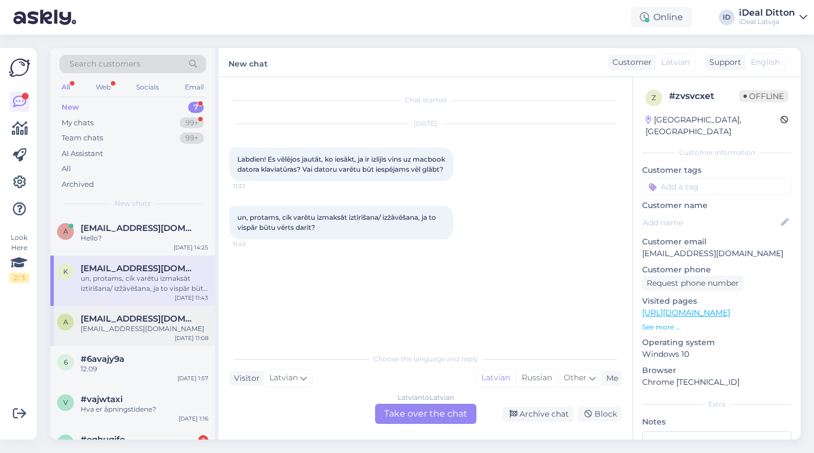
click at [116, 327] on div "[EMAIL_ADDRESS][DOMAIN_NAME]" at bounding box center [145, 329] width 128 height 10
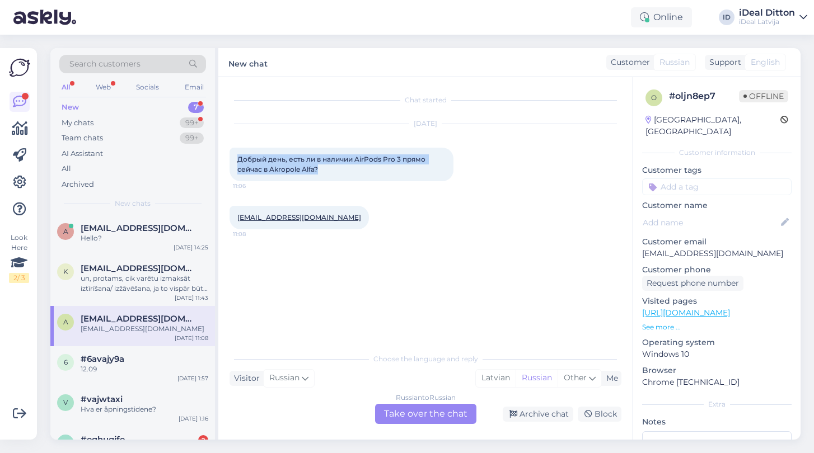
drag, startPoint x: 240, startPoint y: 156, endPoint x: 347, endPoint y: 177, distance: 108.9
click at [406, 415] on div "Russian to Russian Take over the chat" at bounding box center [425, 414] width 101 height 20
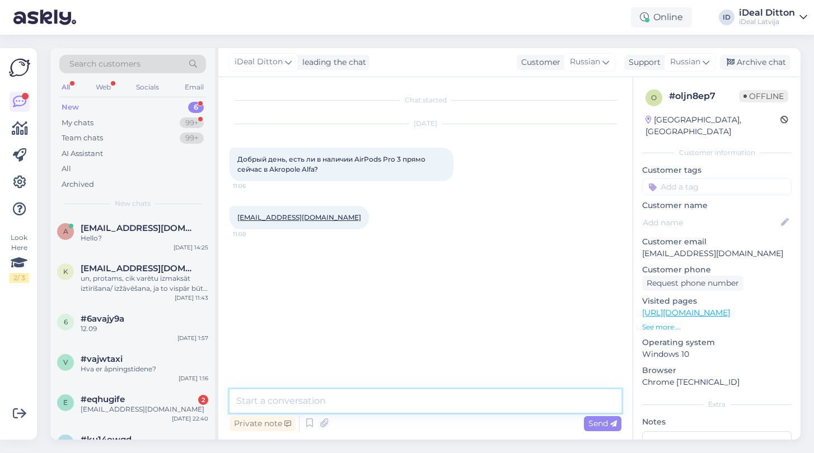
click at [368, 404] on textarea at bounding box center [426, 402] width 392 height 24
paste textarea "Добрый день! Рекомендуем связаться напрямую с магазином в [GEOGRAPHIC_DATA] Alf…"
type textarea "Добрый день! Рекомендуем связаться напрямую с магазином в [GEOGRAPHIC_DATA] Alf…"
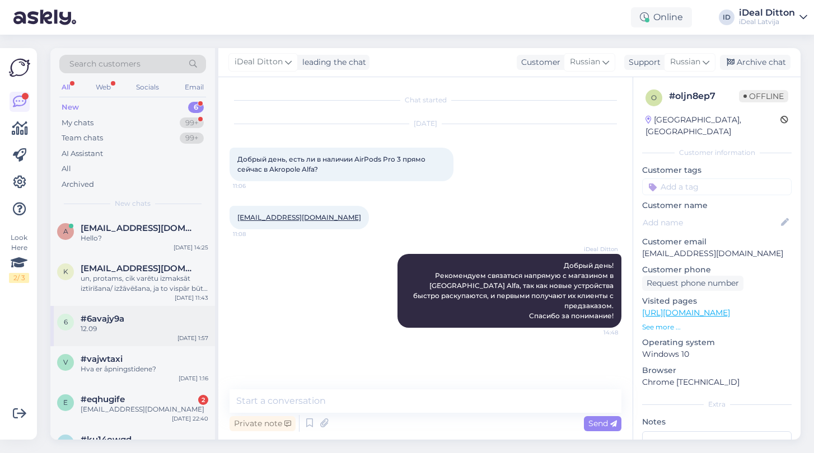
click at [111, 325] on div "12.09" at bounding box center [145, 329] width 128 height 10
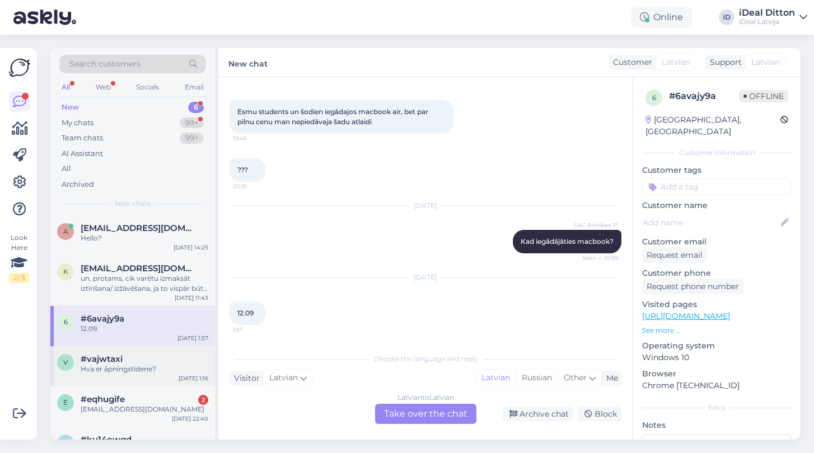
click at [144, 359] on div "#vajwtaxi" at bounding box center [145, 359] width 128 height 10
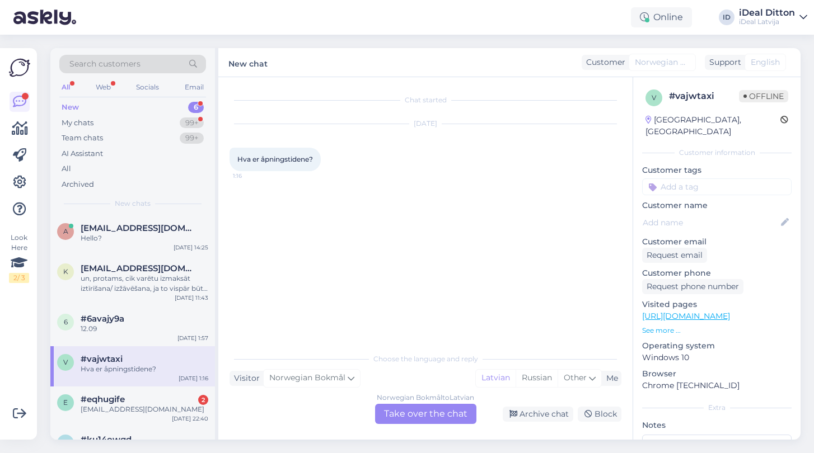
click at [398, 414] on div "Norwegian Bokmål to Latvian Take over the chat" at bounding box center [425, 414] width 101 height 20
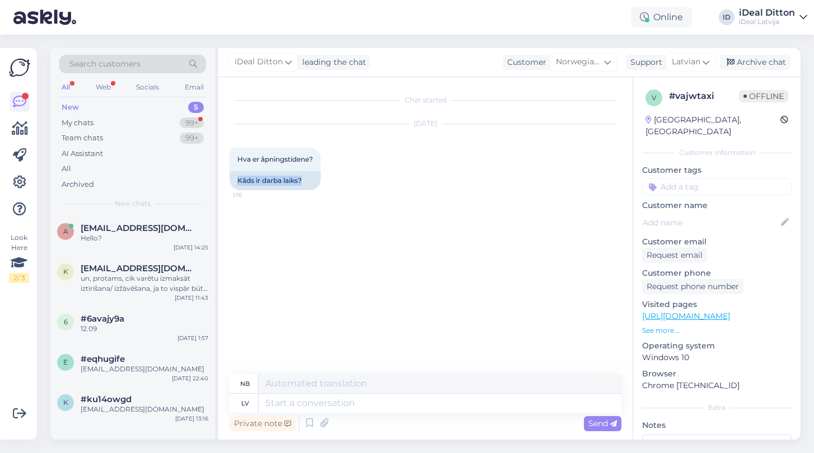
drag, startPoint x: 306, startPoint y: 182, endPoint x: 229, endPoint y: 176, distance: 77.5
click at [229, 176] on div "Chat started [DATE] Hva er åpningstidene? 1:16 Kāds ir darba laiks? nb lv Priva…" at bounding box center [425, 258] width 414 height 363
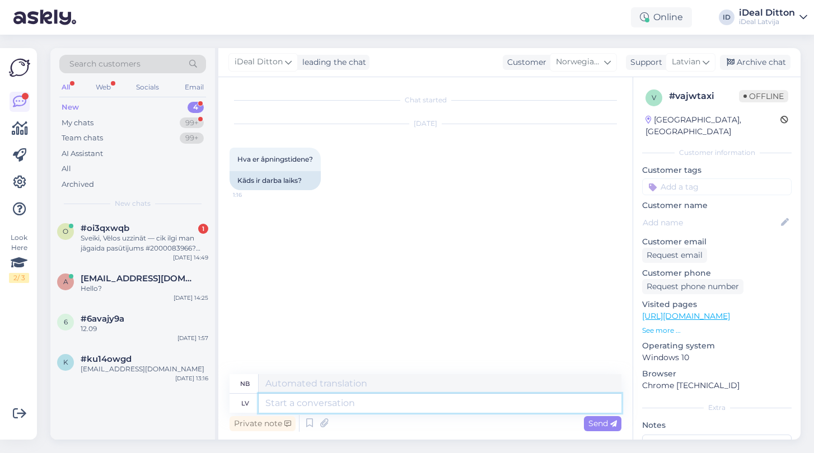
click at [357, 402] on textarea at bounding box center [440, 403] width 363 height 19
type textarea "Labdien,"
type textarea "Hallo,"
type textarea "Labdien, katru"
type textarea "Hallo alle sammen"
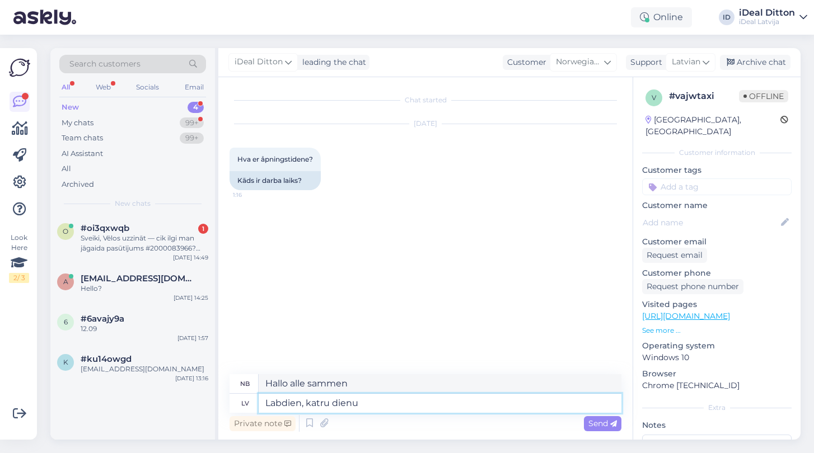
type textarea "Labdien, katru dienu."
type textarea "Hallo, hver dag"
type textarea "Labdien, katru dienu."
type textarea "Hallo, hver dag."
type textarea "Labdien, katru dienu. Kads"
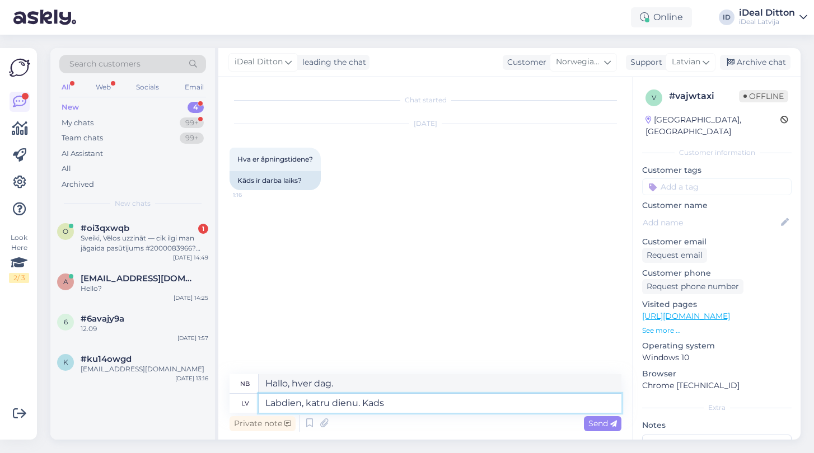
type textarea "Hallo, hver dag. Når"
type textarea "Labdien, katru dienu. Kads veikals"
type textarea "Hallo, hver dag. Kads-butikken"
type textarea "Labdien, katru dienu. Kads veikals tie"
type textarea "Hallo, hver dag. Hvilken butikk er det?"
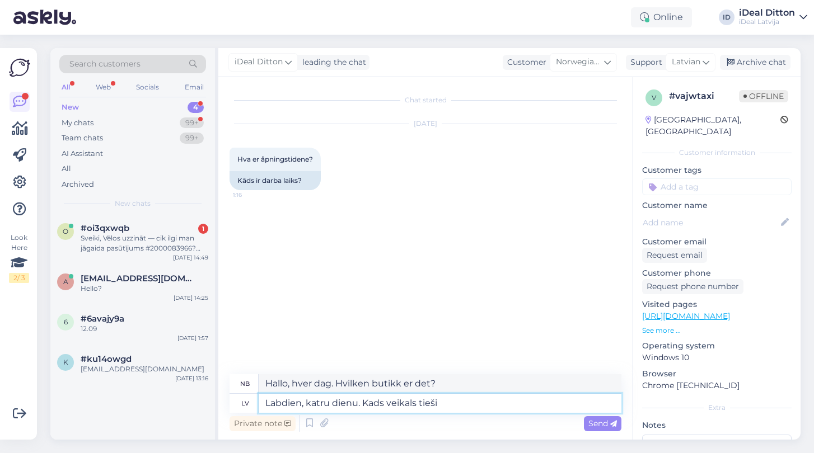
type textarea "Labdien, katru dienu. Kads veikals tieši i"
type textarea "Hallo, hver dag. Hvilken butikk egentlig?"
type textarea "Labdien, katru dienu. Kads veikals tieši interesē"
type textarea "Hallo, hver dag. Hvilken butikk er du interessert i?"
type textarea "Labdien, katru dienu. Kads veikals tieši interesē?"
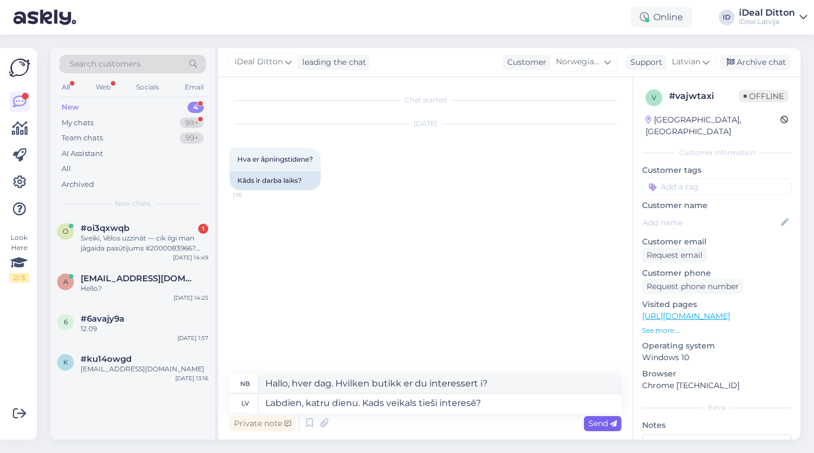
click at [595, 426] on span "Send" at bounding box center [602, 424] width 29 height 10
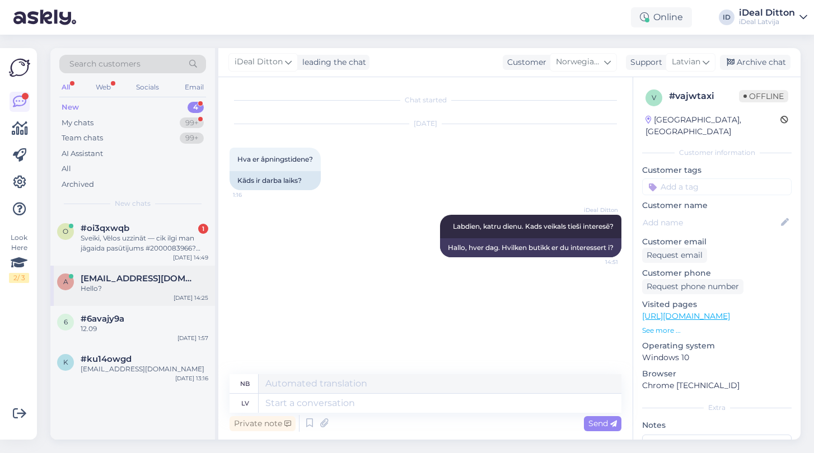
drag, startPoint x: 143, startPoint y: 310, endPoint x: 143, endPoint y: 290, distance: 19.6
click at [143, 300] on div "o #oi3qxwqb 1 Sveiki, Vēlos uzzināt — cik ilgi man jāgaida pasūtījums #20000839…" at bounding box center [132, 301] width 165 height 171
click at [72, 104] on div "New" at bounding box center [70, 107] width 17 height 11
click at [76, 121] on div "My chats" at bounding box center [78, 123] width 32 height 11
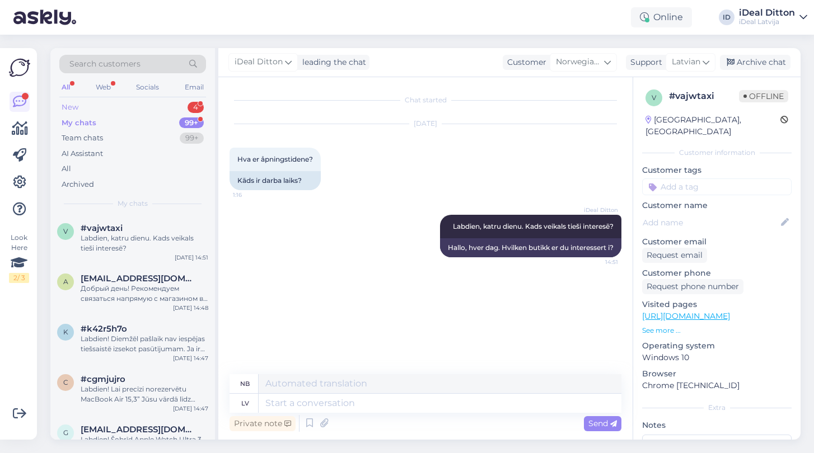
click at [75, 104] on div "New" at bounding box center [70, 107] width 17 height 11
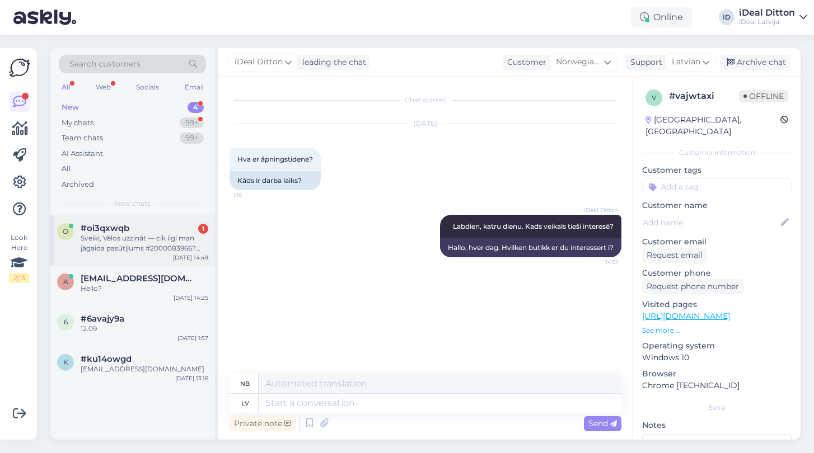
click at [109, 251] on div "Sveiki, Vēlos uzzināt — cik ilgi man jāgaida pasūtījums #2000083966? Norādīts, …" at bounding box center [145, 243] width 128 height 20
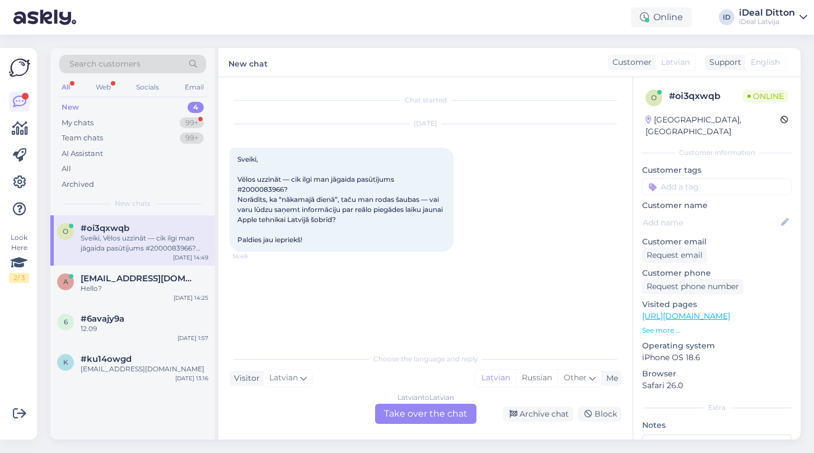
click at [398, 417] on div "Latvian to Latvian Take over the chat" at bounding box center [425, 414] width 101 height 20
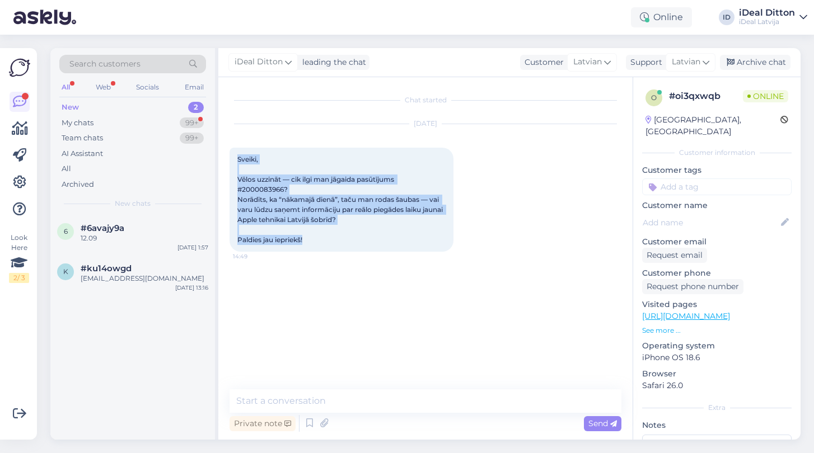
drag, startPoint x: 315, startPoint y: 241, endPoint x: 236, endPoint y: 158, distance: 114.8
click at [236, 158] on div "Sveiki, Vēlos uzzināt — cik ilgi man jāgaida pasūtījums #2000083966? Norādīts, …" at bounding box center [342, 200] width 224 height 104
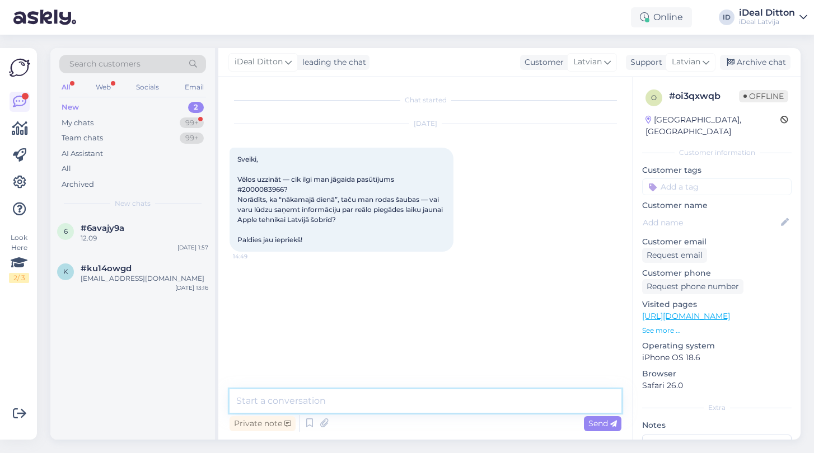
click at [450, 404] on textarea at bounding box center [426, 402] width 392 height 24
paste textarea "Labdien! Paldies par Jūsu jautājumu un pasūtījumu №2000083966. Norādītais “nāka…"
type textarea "Labdien! Paldies par Jūsu jautājumu un pasūtījumu №2000083966. Norādītais “nāka…"
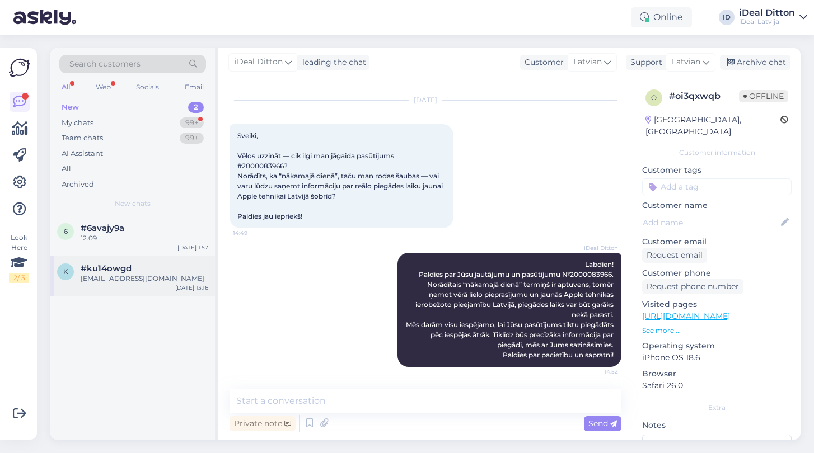
click at [125, 278] on div "[EMAIL_ADDRESS][DOMAIN_NAME]" at bounding box center [145, 279] width 128 height 10
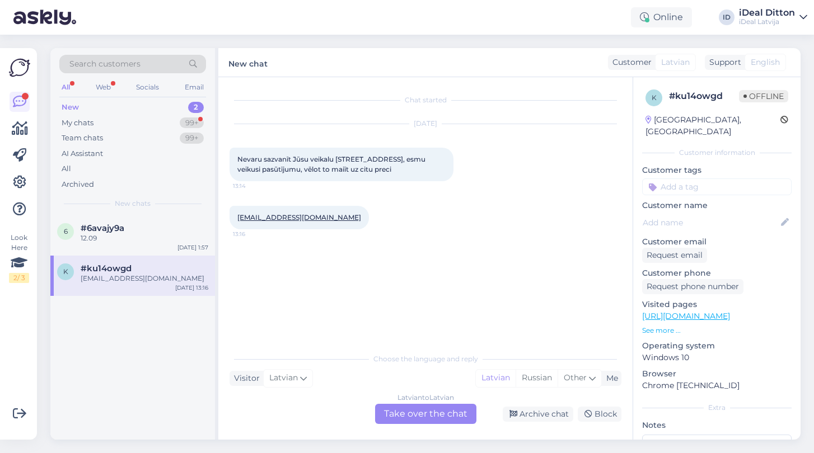
drag, startPoint x: 237, startPoint y: 155, endPoint x: 417, endPoint y: 177, distance: 181.0
click at [417, 177] on div "Nevaru sazvanīt Jūsu veikalu [STREET_ADDRESS], esmu veikusi pasūtījumu, vēlot t…" at bounding box center [342, 165] width 224 height 34
click at [446, 419] on div "Latvian to Latvian Take over the chat" at bounding box center [425, 414] width 101 height 20
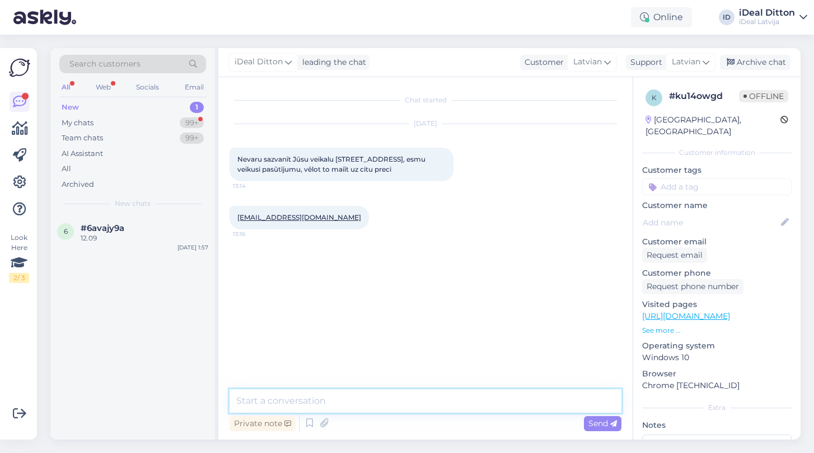
click at [336, 392] on textarea at bounding box center [426, 402] width 392 height 24
paste textarea "Labdien! Lūdzu, sazinieties tieši ar veikalu [GEOGRAPHIC_DATA] pa telefonu, lai…"
type textarea "Labdien! Lūdzu, sazinieties tieši ar veikalu [GEOGRAPHIC_DATA] pa telefonu, lai…"
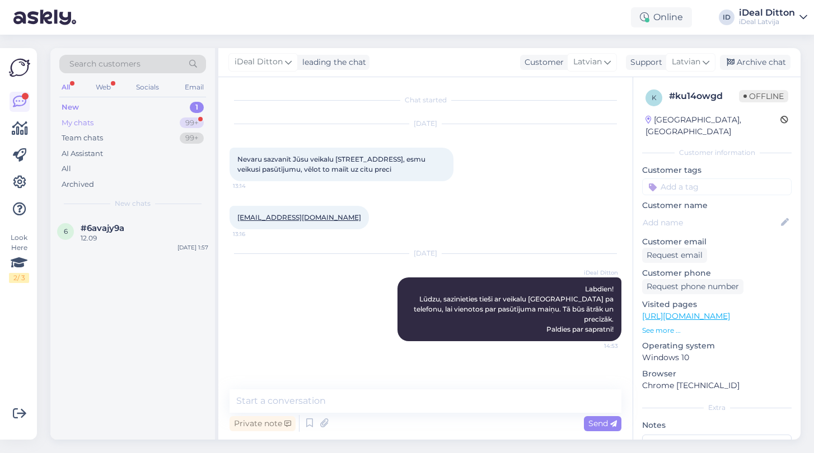
click at [90, 123] on div "My chats" at bounding box center [78, 123] width 32 height 11
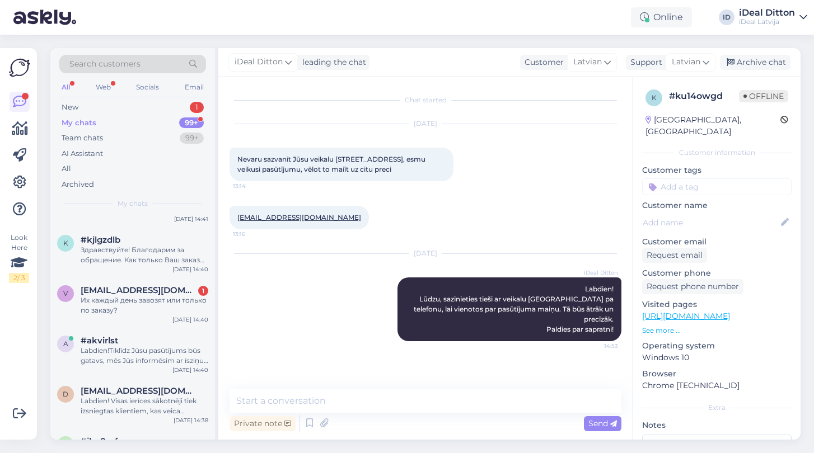
scroll to position [466, 0]
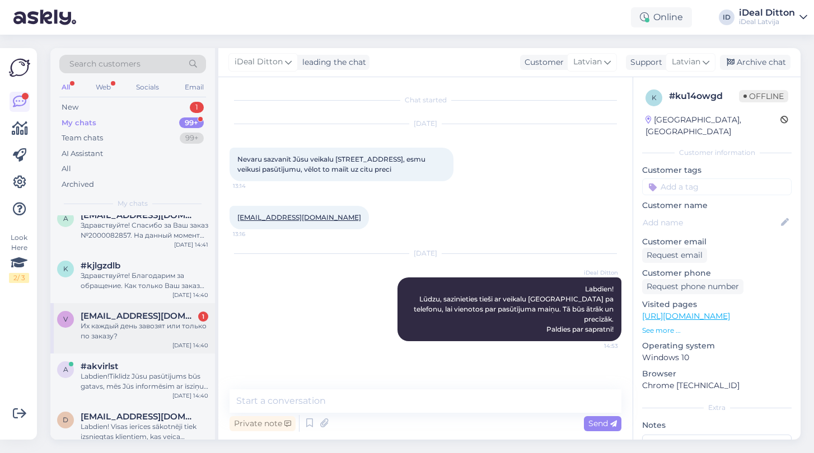
click at [127, 339] on div "Их каждый день завозят или только по заказу?" at bounding box center [145, 331] width 128 height 20
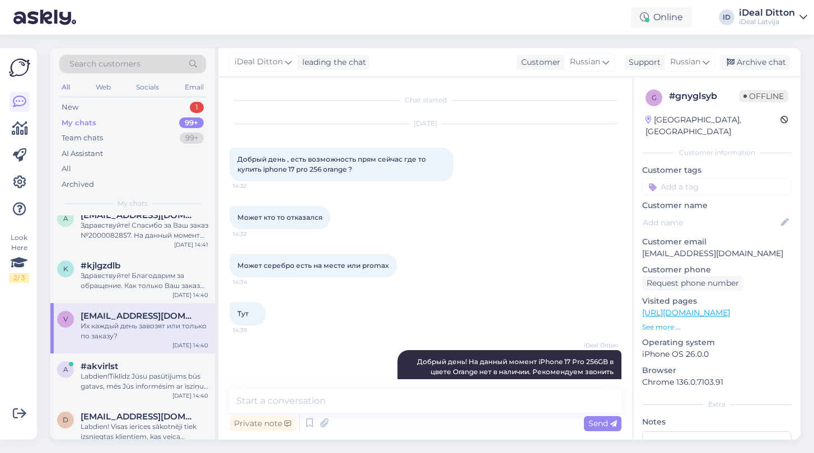
scroll to position [85, 0]
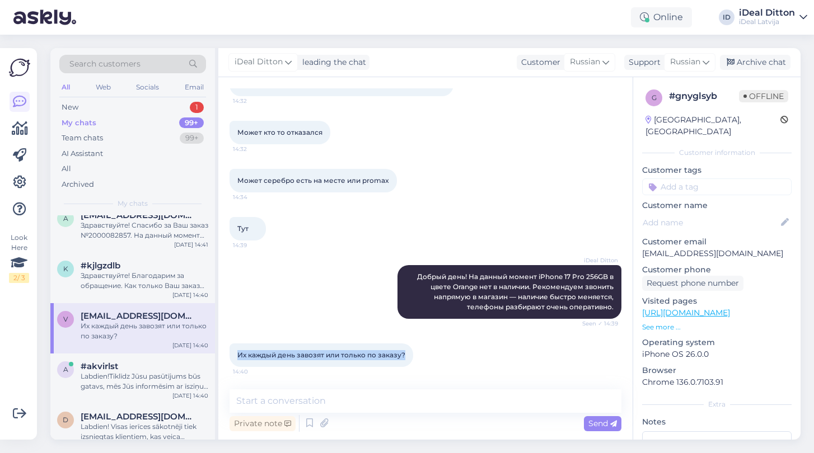
drag, startPoint x: 237, startPoint y: 354, endPoint x: 493, endPoint y: 357, distance: 255.9
click at [493, 357] on div "Их каждый день завозят или только по заказу? 14:40" at bounding box center [426, 355] width 392 height 48
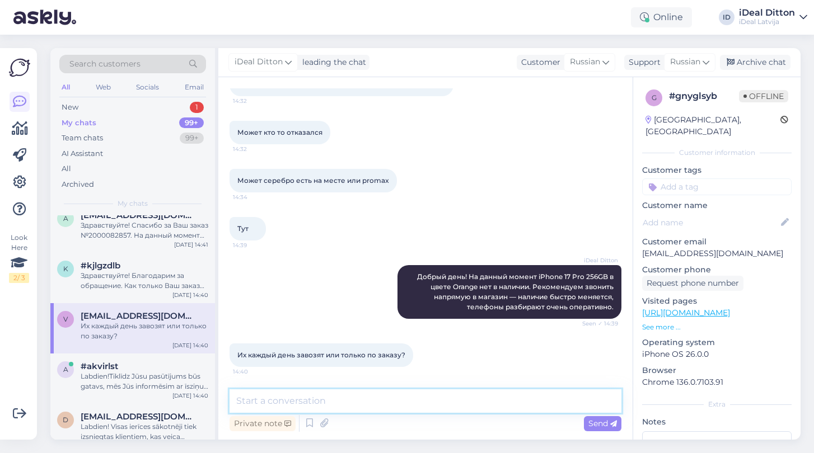
click at [293, 405] on textarea at bounding box center [426, 402] width 392 height 24
paste textarea "Добрый день! К сожалению, точной информации о частоте поставок у нас нет. Устро…"
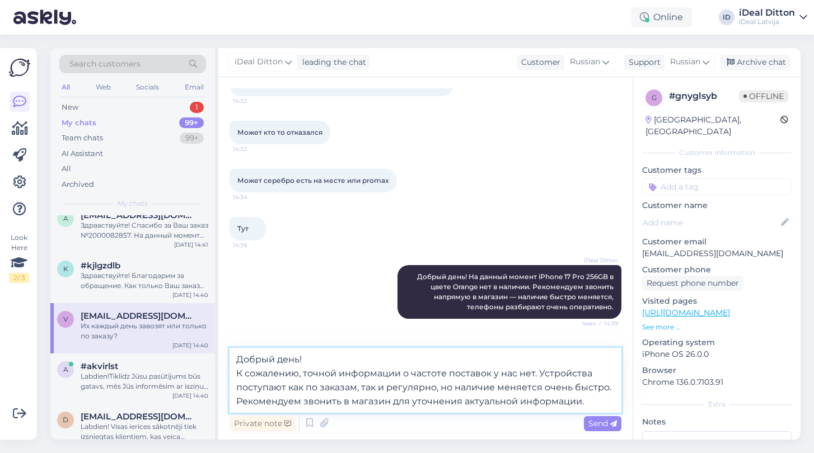
type textarea "Добрый день! К сожалению, точной информации о частоте поставок у нас нет. Устро…"
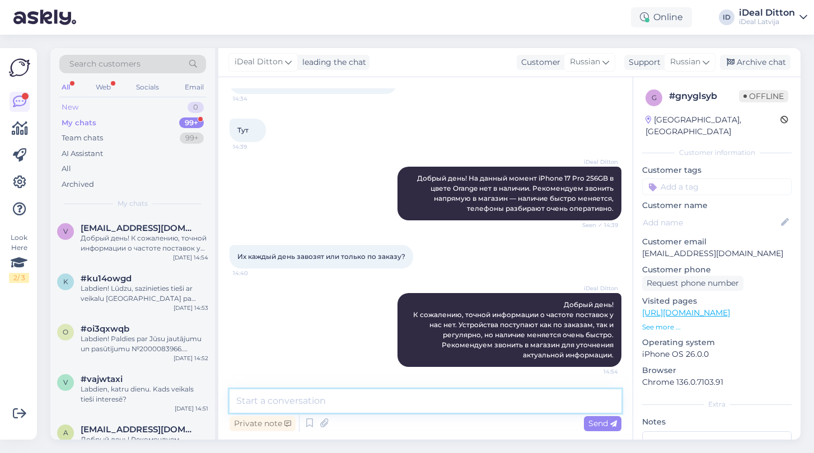
scroll to position [0, 0]
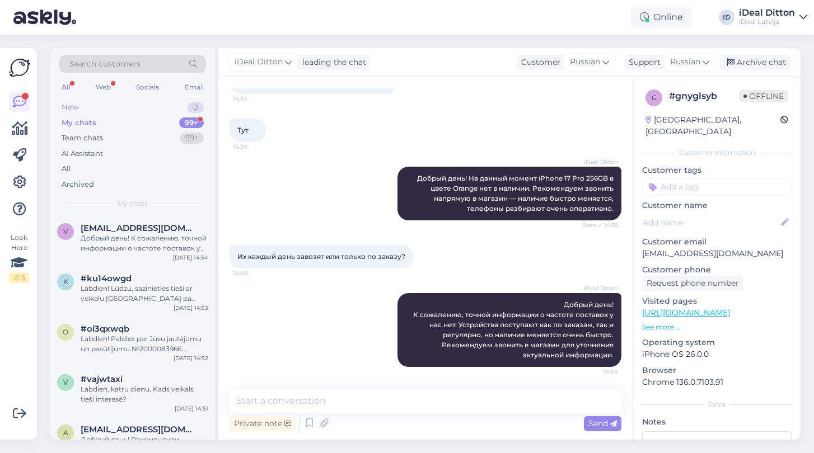
click at [71, 107] on div "New" at bounding box center [70, 107] width 17 height 11
